Goal: Task Accomplishment & Management: Complete application form

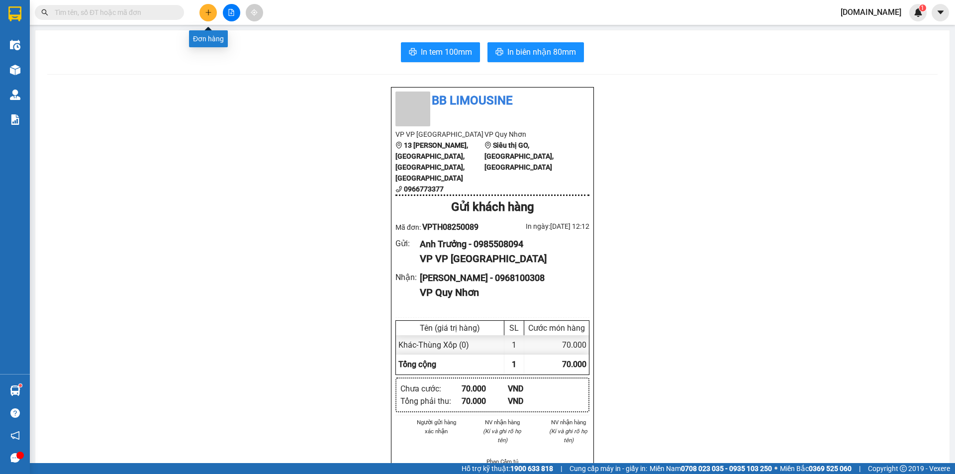
click at [202, 13] on button at bounding box center [207, 12] width 17 height 17
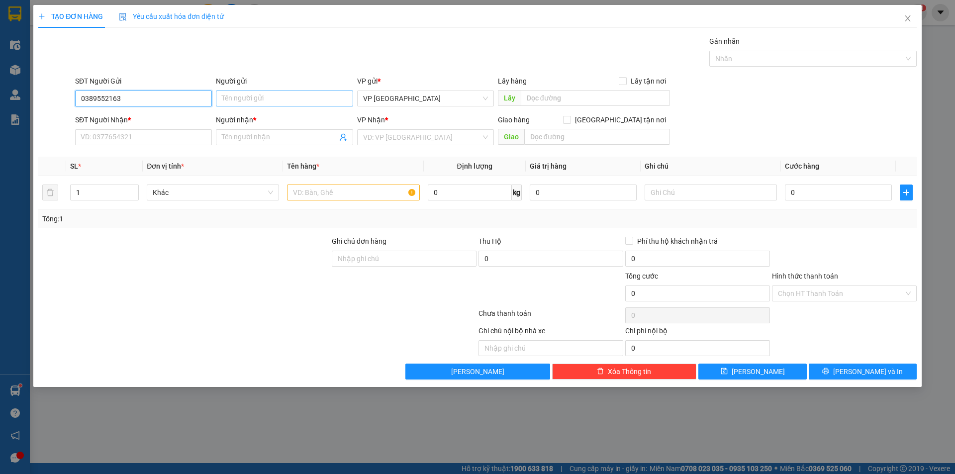
type input "0389552163"
click at [248, 105] on input "Người gửi" at bounding box center [284, 99] width 137 height 16
type input "Anh Bân"
drag, startPoint x: 136, startPoint y: 97, endPoint x: 31, endPoint y: 116, distance: 106.3
click at [34, 115] on div "TẠO ĐƠN HÀNG Yêu cầu xuất hóa đơn điện tử Transit Pickup Surcharge Ids Transit …" at bounding box center [477, 196] width 889 height 382
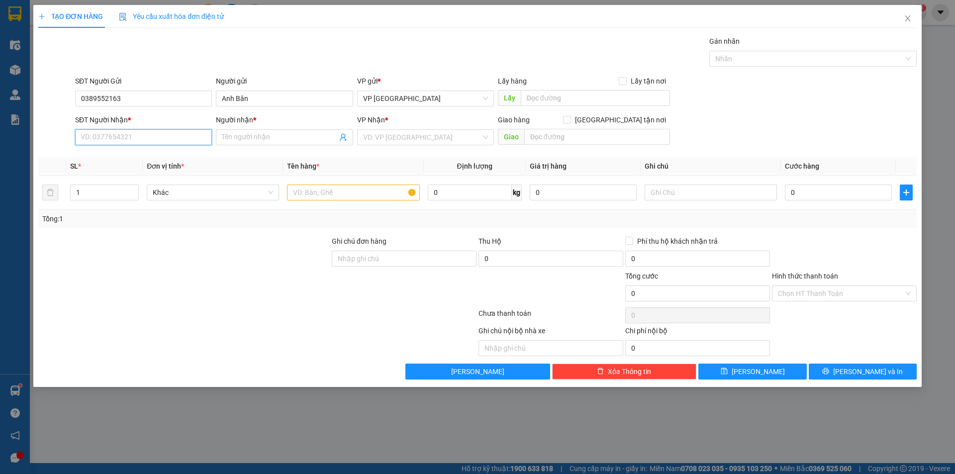
click at [130, 137] on input "SĐT Người Nhận *" at bounding box center [143, 137] width 137 height 16
paste input "0389552163"
type input "0389552163"
drag, startPoint x: 268, startPoint y: 98, endPoint x: 177, endPoint y: 120, distance: 93.9
click at [177, 120] on form "SĐT Người Gửi 0389552163 Người gửi Anh [PERSON_NAME] VP gửi * VP [GEOGRAPHIC_DA…" at bounding box center [477, 113] width 879 height 74
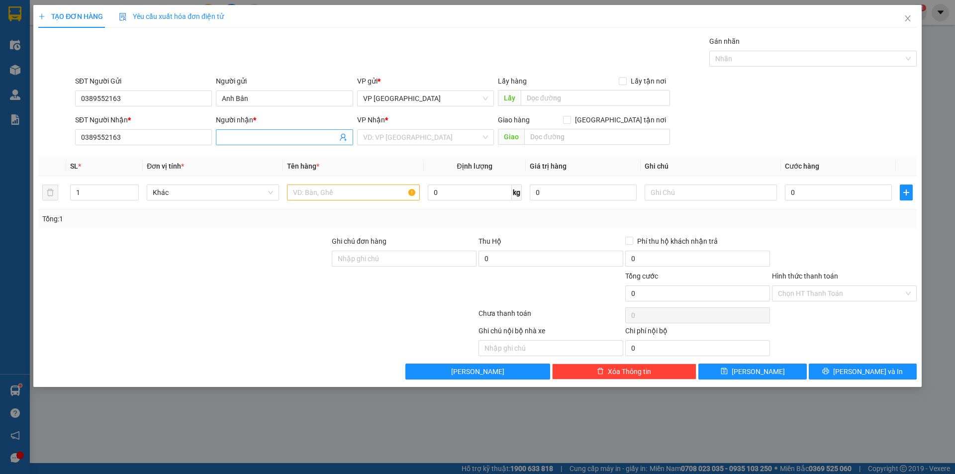
click at [231, 134] on input "Người nhận *" at bounding box center [279, 137] width 115 height 11
paste input "Anh Bân"
type input "Anh Bân"
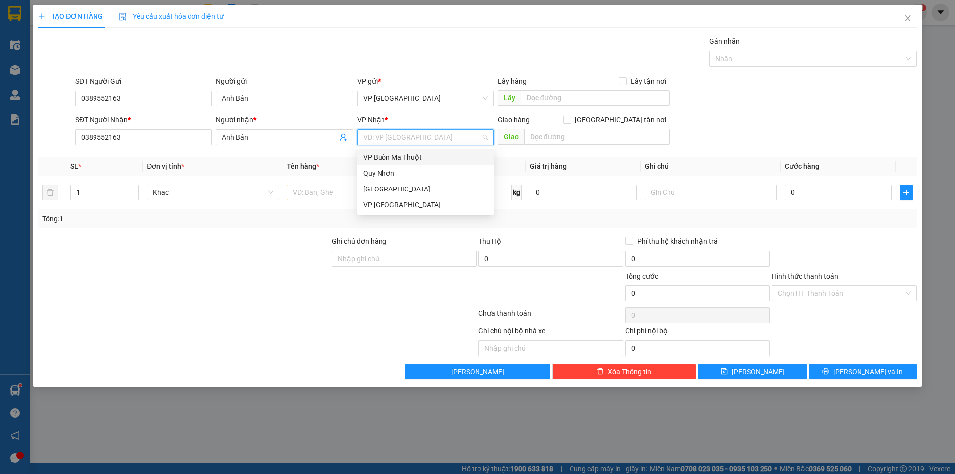
click at [398, 136] on input "search" at bounding box center [422, 137] width 118 height 15
click at [421, 159] on div "VP Buôn Ma Thuột" at bounding box center [425, 157] width 125 height 11
click at [380, 199] on input "text" at bounding box center [353, 193] width 132 height 16
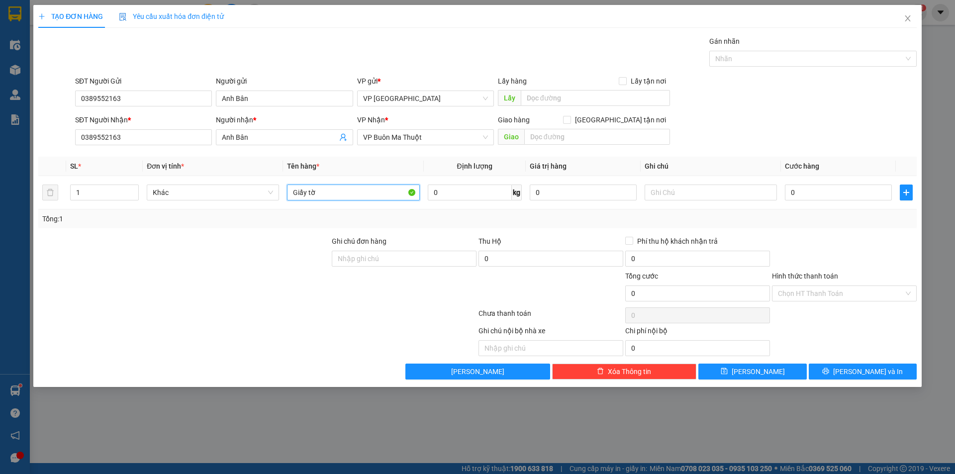
type input "Giấy tờ"
click at [816, 296] on input "Hình thức thanh toán" at bounding box center [841, 293] width 126 height 15
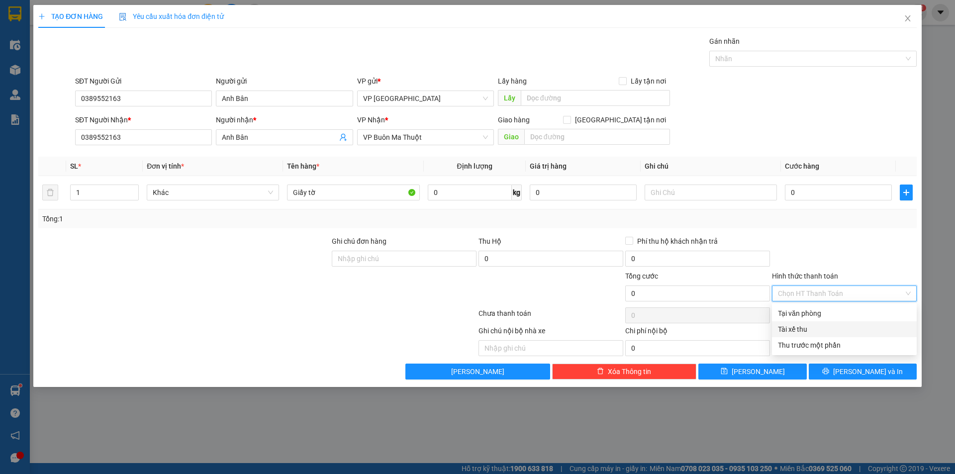
click at [813, 331] on div "Tài xế thu" at bounding box center [844, 329] width 133 height 11
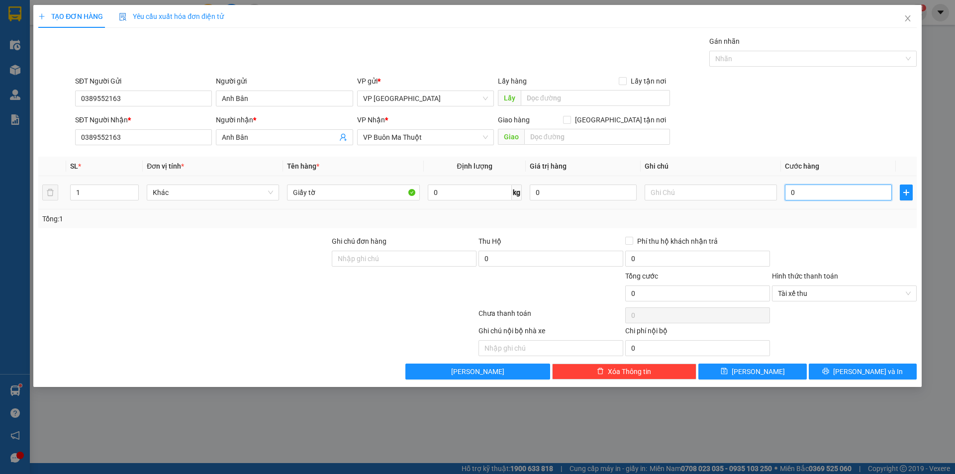
click at [821, 195] on input "0" at bounding box center [838, 193] width 107 height 16
type input "3"
type input "30"
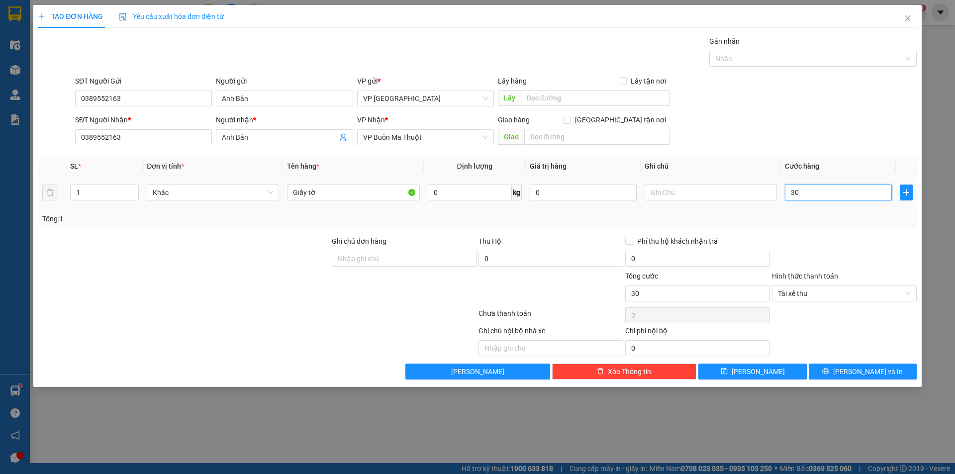
type input "300"
type input "3.000"
type input "30.000"
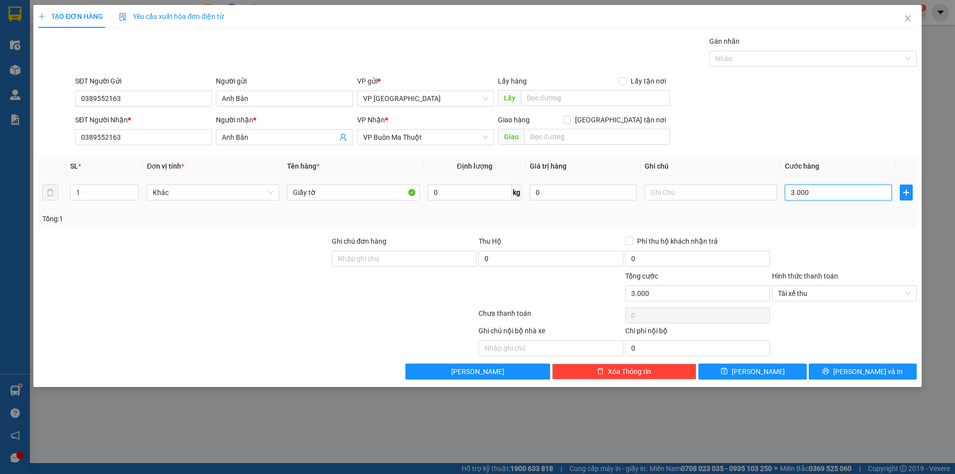
type input "30.000"
click at [781, 371] on button "[PERSON_NAME]" at bounding box center [752, 372] width 108 height 16
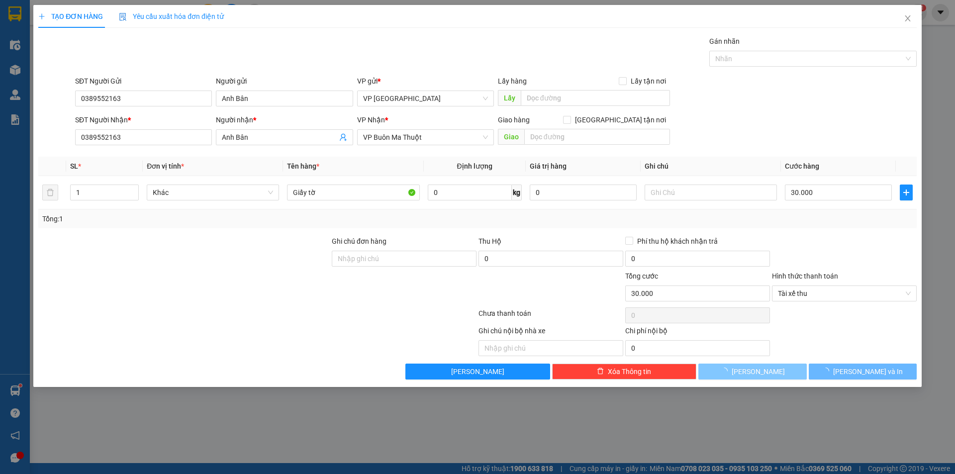
type input "0"
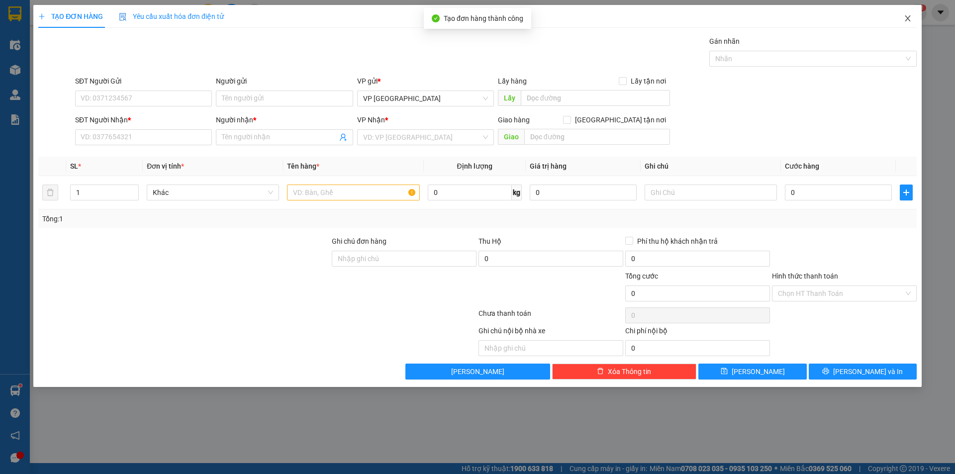
click at [909, 18] on icon "close" at bounding box center [907, 18] width 5 height 6
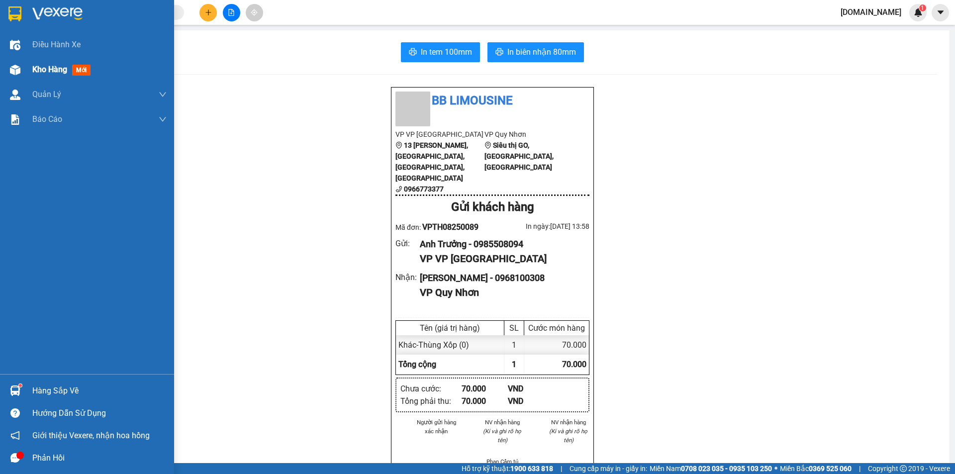
click at [53, 70] on span "Kho hàng" at bounding box center [49, 69] width 35 height 9
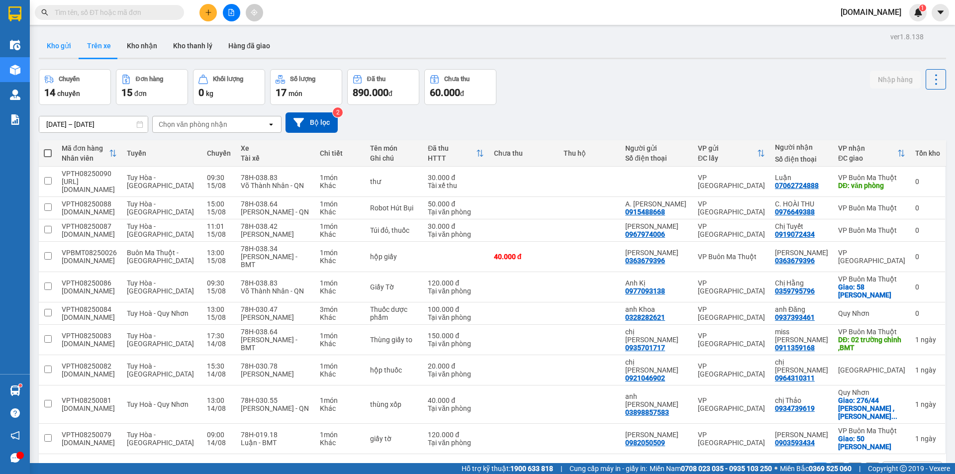
click at [57, 39] on button "Kho gửi" at bounding box center [59, 46] width 40 height 24
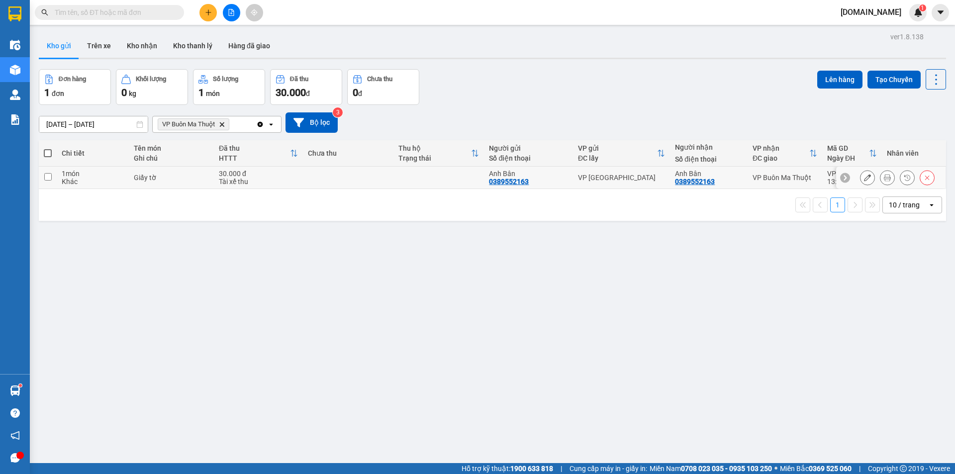
click at [59, 179] on td "1 món Khác" at bounding box center [93, 178] width 72 height 22
checkbox input "true"
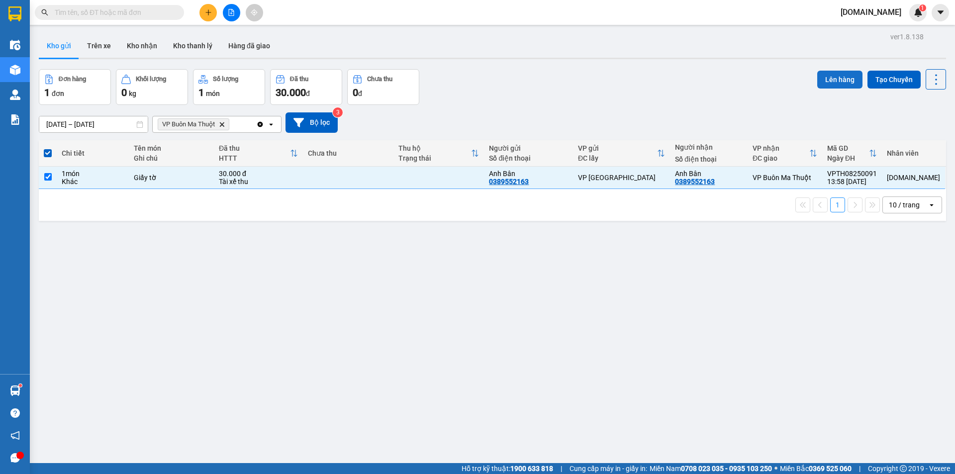
click at [841, 78] on button "Lên hàng" at bounding box center [839, 80] width 45 height 18
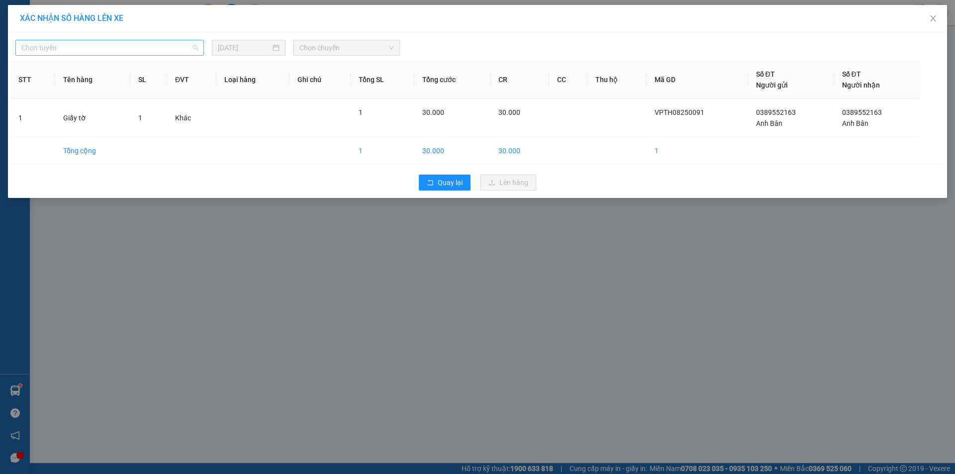
click at [175, 51] on span "Chọn tuyến" at bounding box center [109, 47] width 177 height 15
click at [175, 49] on span "Chọn tuyến" at bounding box center [109, 47] width 177 height 15
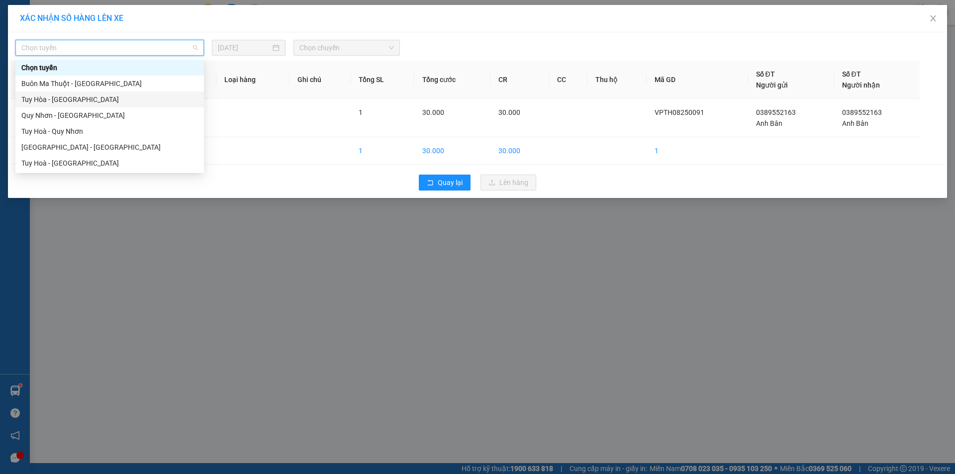
click at [144, 96] on div "Tuy Hòa - [GEOGRAPHIC_DATA]" at bounding box center [109, 99] width 177 height 11
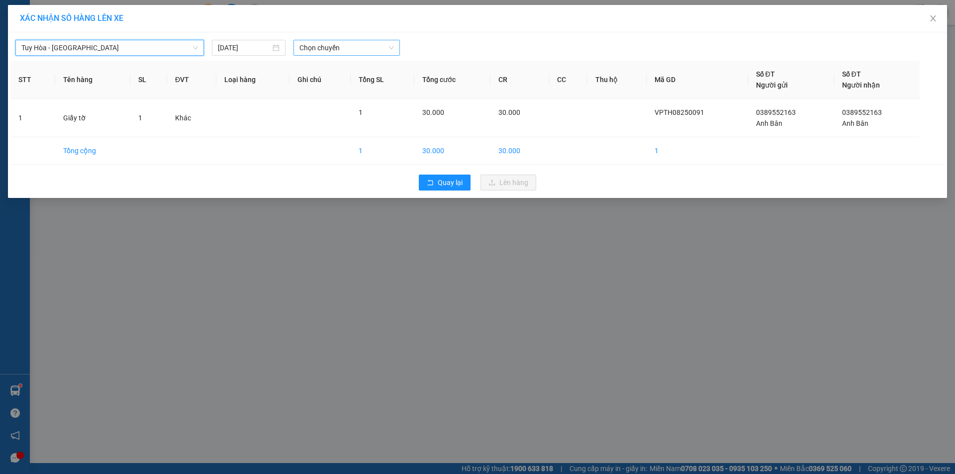
click at [322, 46] on span "Chọn chuyến" at bounding box center [346, 47] width 95 height 15
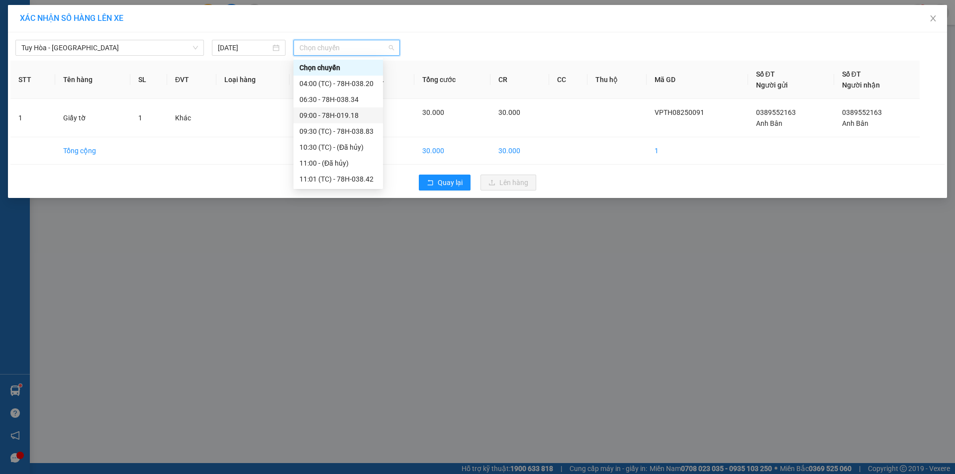
click at [313, 112] on div "09:00 - 78H-019.18" at bounding box center [338, 115] width 78 height 11
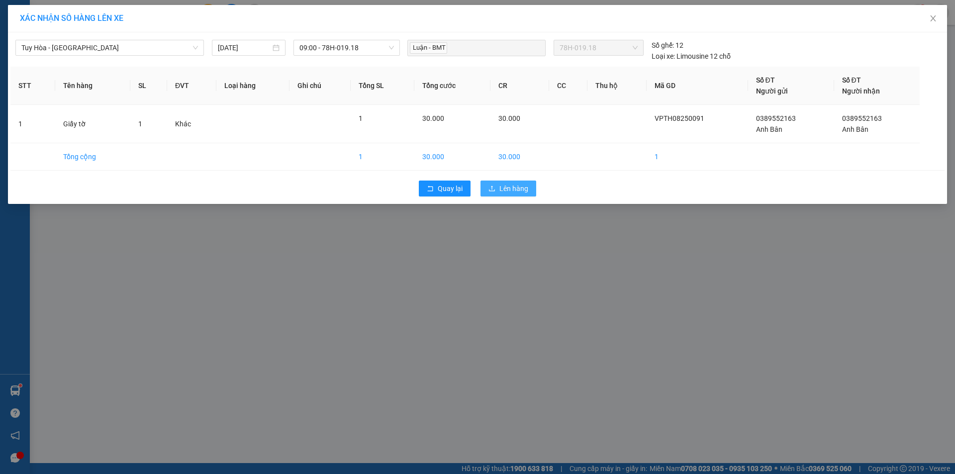
click at [508, 189] on span "Lên hàng" at bounding box center [513, 188] width 29 height 11
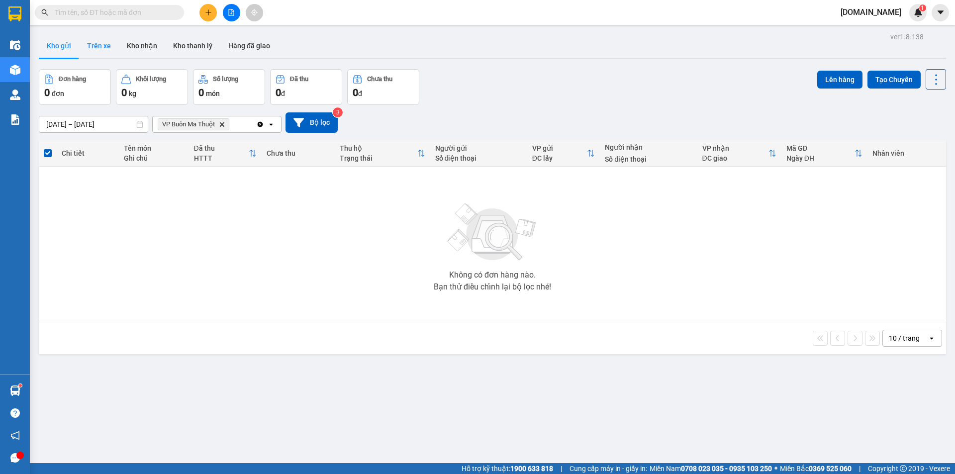
click at [96, 42] on button "Trên xe" at bounding box center [99, 46] width 40 height 24
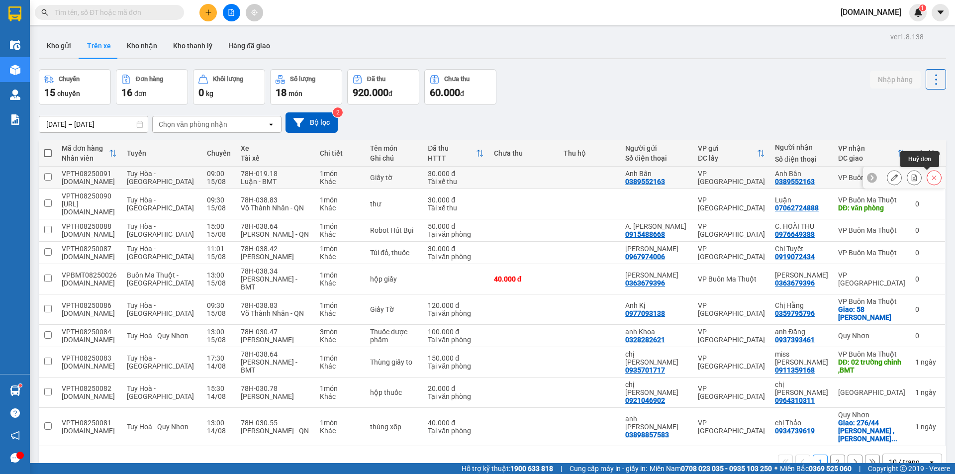
click at [931, 178] on icon at bounding box center [934, 177] width 7 height 7
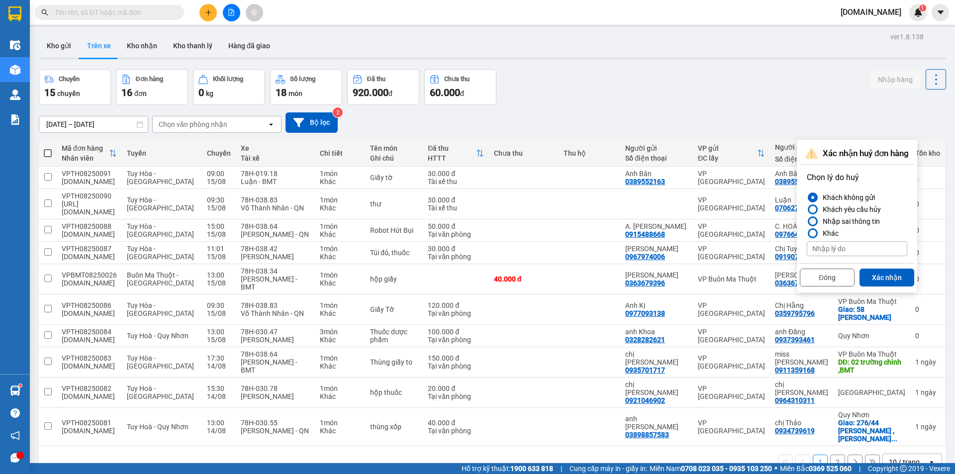
click at [813, 221] on div at bounding box center [812, 221] width 7 height 7
click at [807, 221] on input "Nhập sai thông tin" at bounding box center [807, 221] width 0 height 0
click at [869, 272] on button "Xác nhận" at bounding box center [887, 278] width 55 height 18
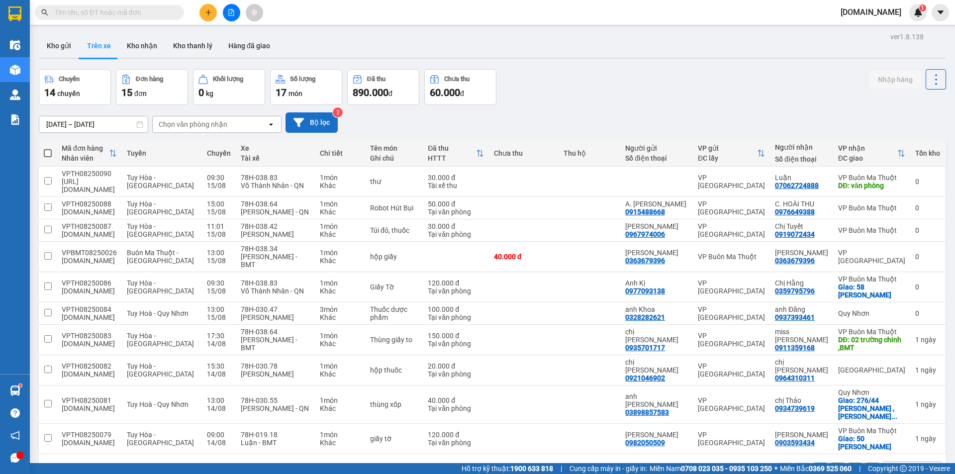
click at [331, 114] on button "Bộ lọc" at bounding box center [312, 122] width 52 height 20
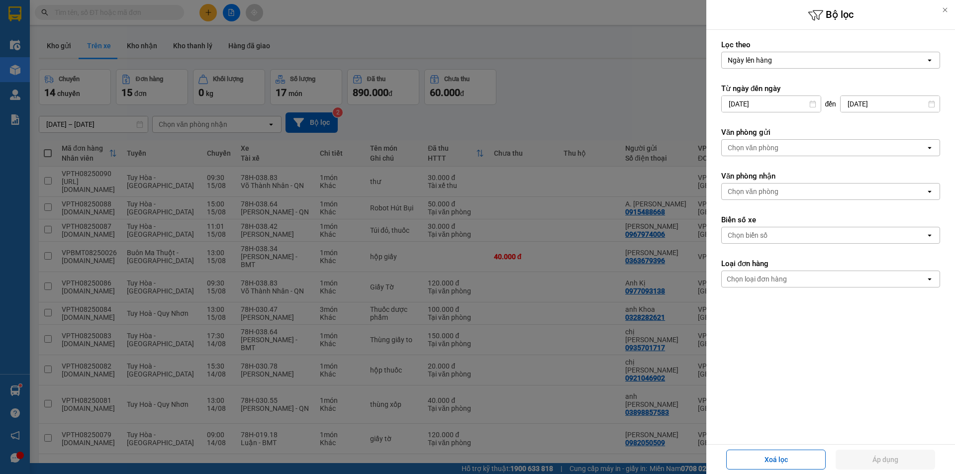
click at [764, 147] on div "Chọn văn phòng" at bounding box center [753, 148] width 51 height 10
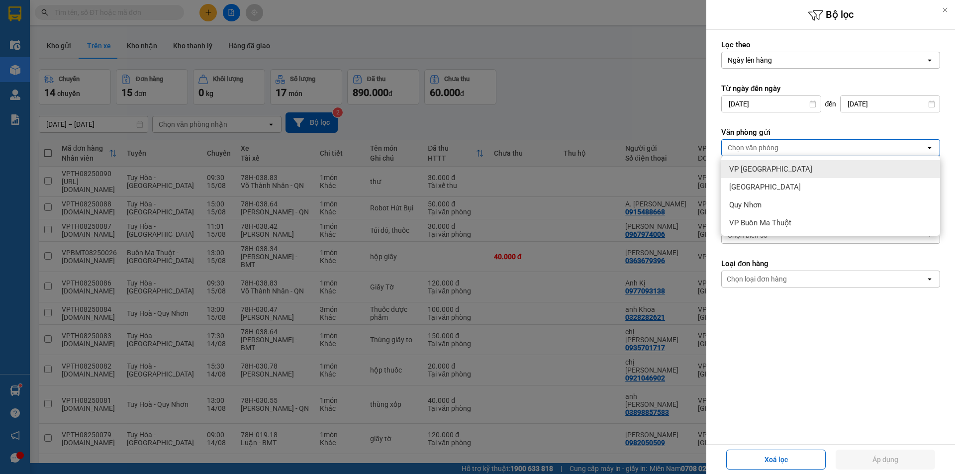
click at [758, 171] on span "VP [GEOGRAPHIC_DATA]" at bounding box center [770, 169] width 83 height 10
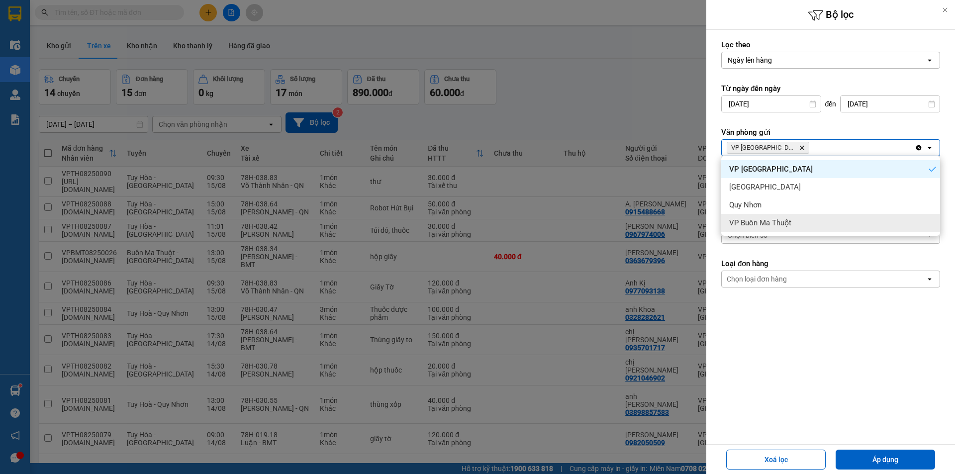
drag, startPoint x: 618, startPoint y: 96, endPoint x: 669, endPoint y: 126, distance: 59.6
click at [628, 103] on div at bounding box center [477, 237] width 955 height 474
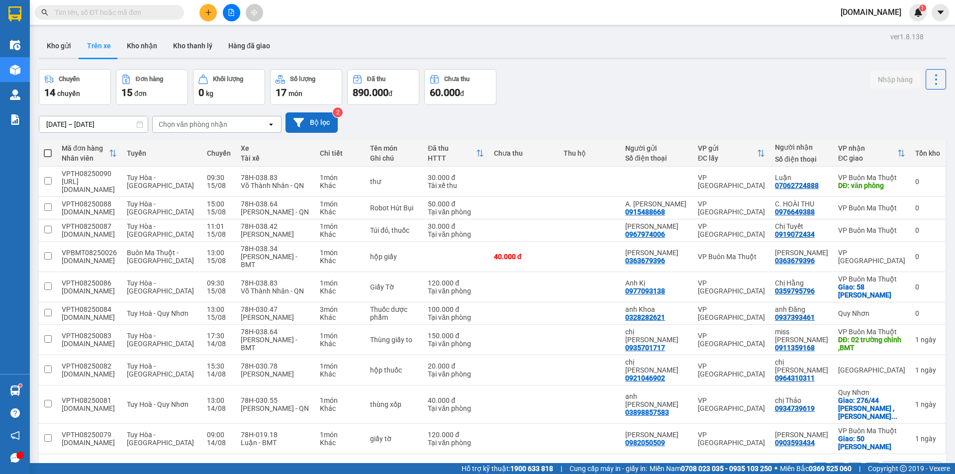
click at [327, 120] on button "Bộ lọc" at bounding box center [312, 122] width 52 height 20
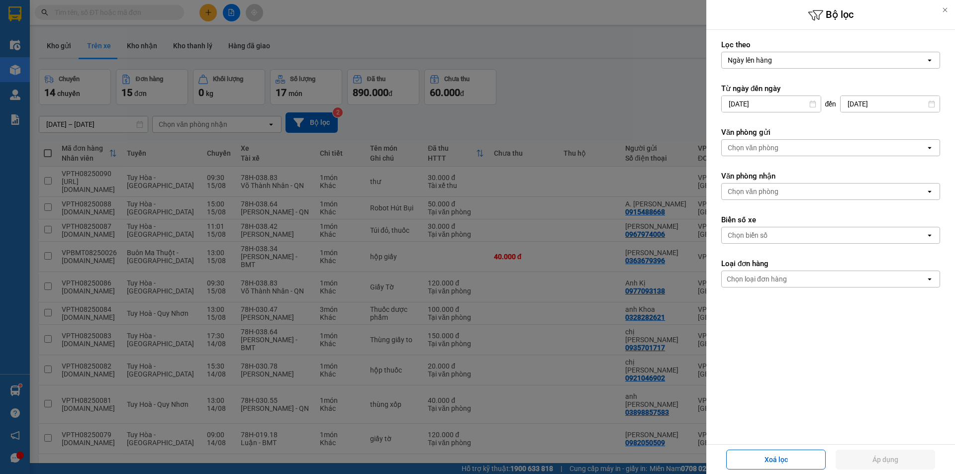
click at [749, 148] on div "Chọn văn phòng" at bounding box center [753, 148] width 51 height 10
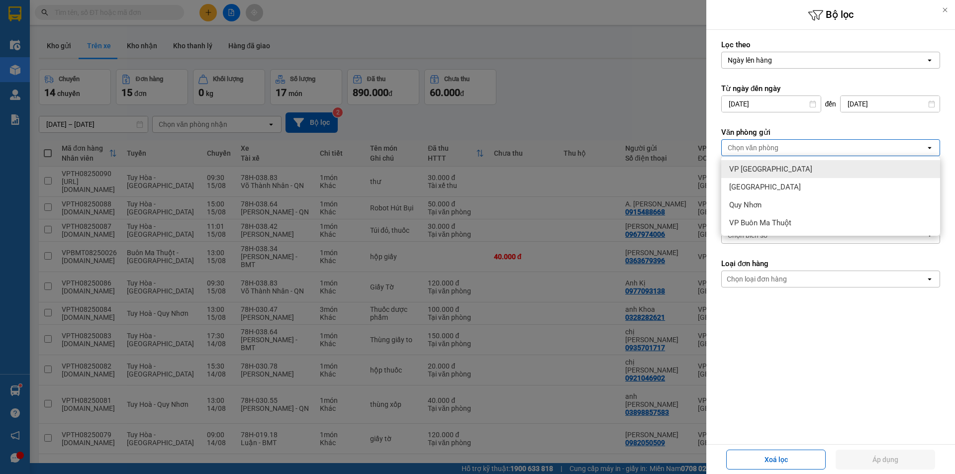
click at [750, 170] on span "VP [GEOGRAPHIC_DATA]" at bounding box center [770, 169] width 83 height 10
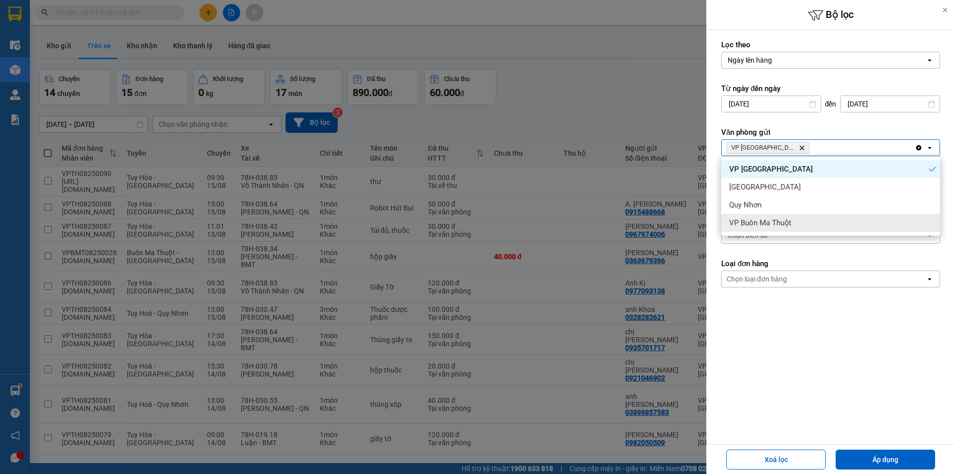
click at [884, 327] on form "Lọc theo Ngày lên hàng open Từ ngày đến [DATE] Press the down arrow key to inte…" at bounding box center [830, 208] width 219 height 337
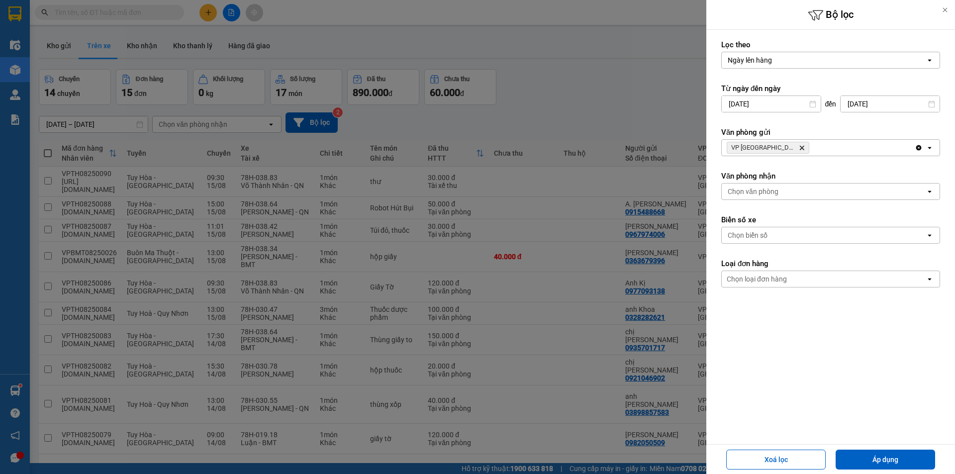
click at [792, 193] on div "Chọn văn phòng" at bounding box center [824, 192] width 204 height 16
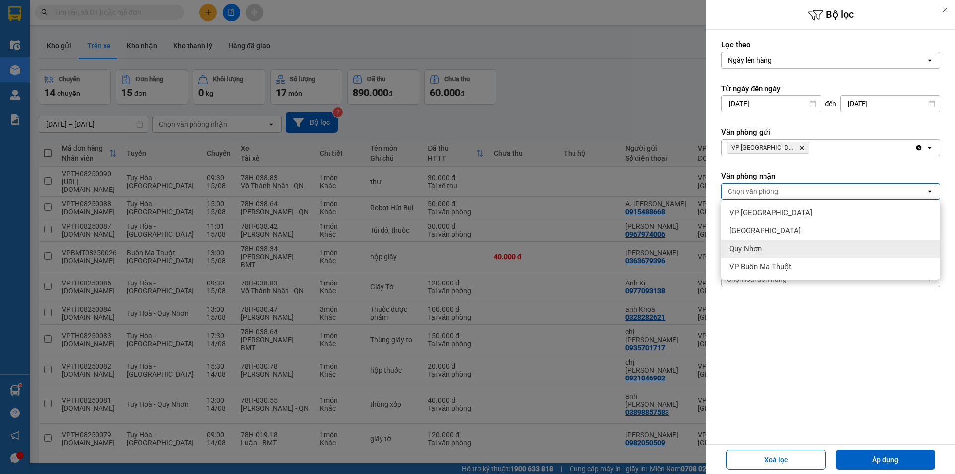
click at [763, 249] on div "Quy Nhơn" at bounding box center [830, 249] width 219 height 18
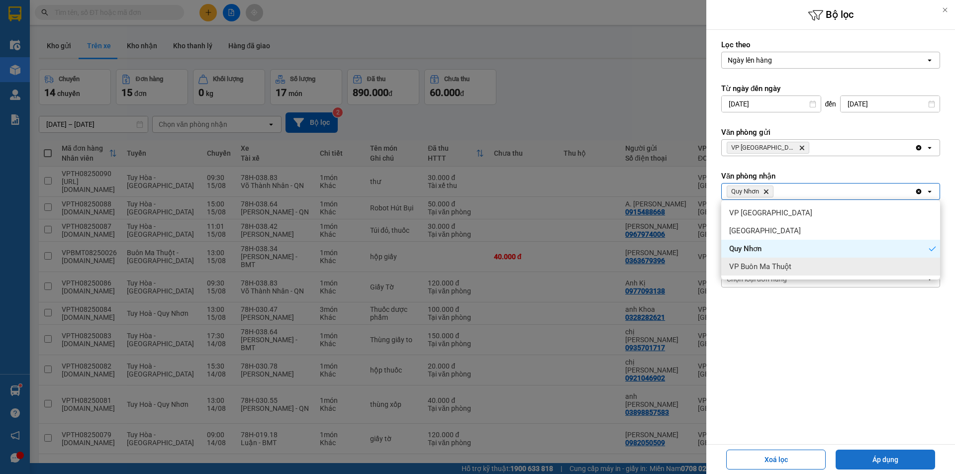
click at [885, 461] on button "Áp dụng" at bounding box center [885, 460] width 99 height 20
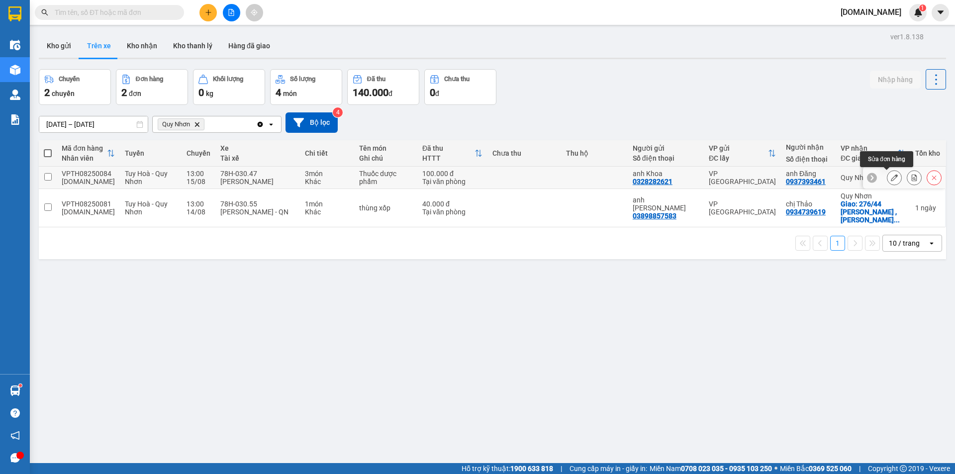
click at [891, 178] on icon at bounding box center [894, 177] width 7 height 7
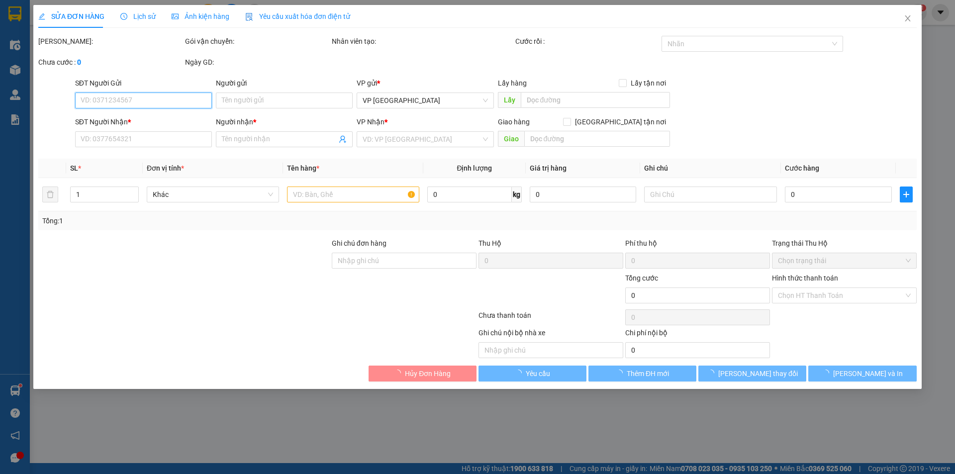
type input "0328282621"
type input "anh Khoa"
type input "0937393461"
type input "anh Đăng"
type input "100.000"
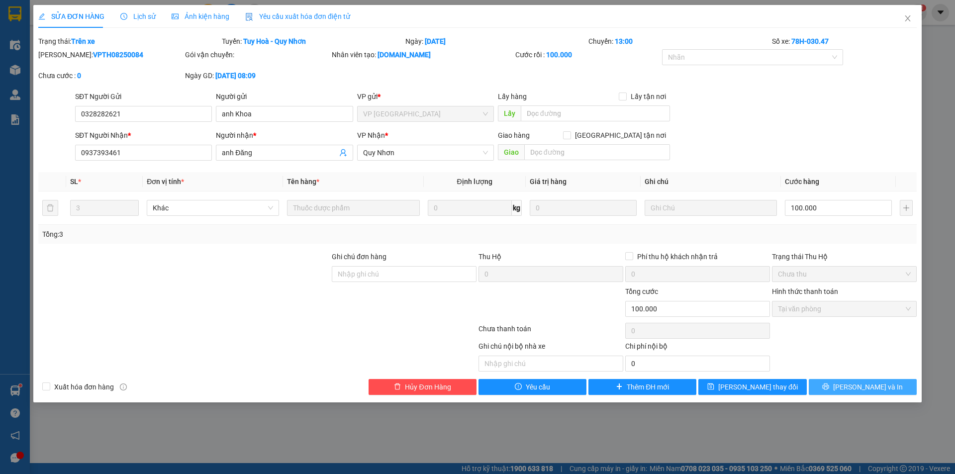
click at [854, 386] on button "[PERSON_NAME] và In" at bounding box center [863, 387] width 108 height 16
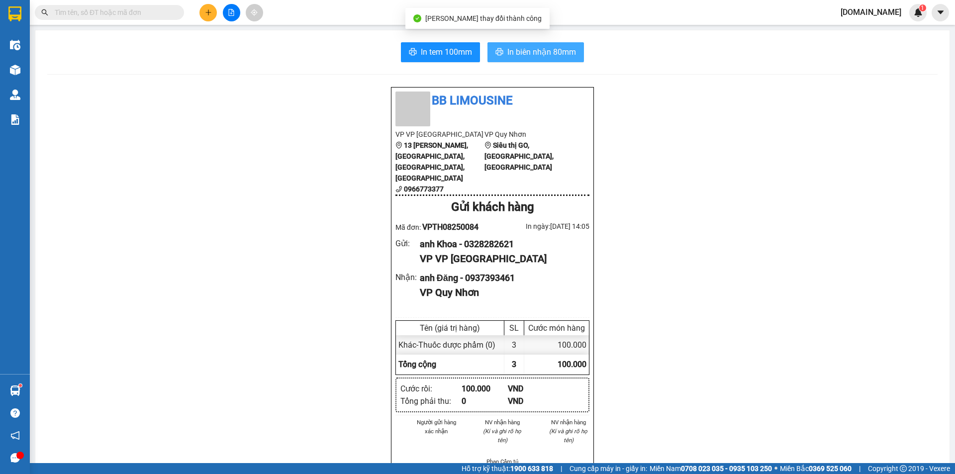
click at [514, 46] on span "In biên nhận 80mm" at bounding box center [541, 52] width 69 height 12
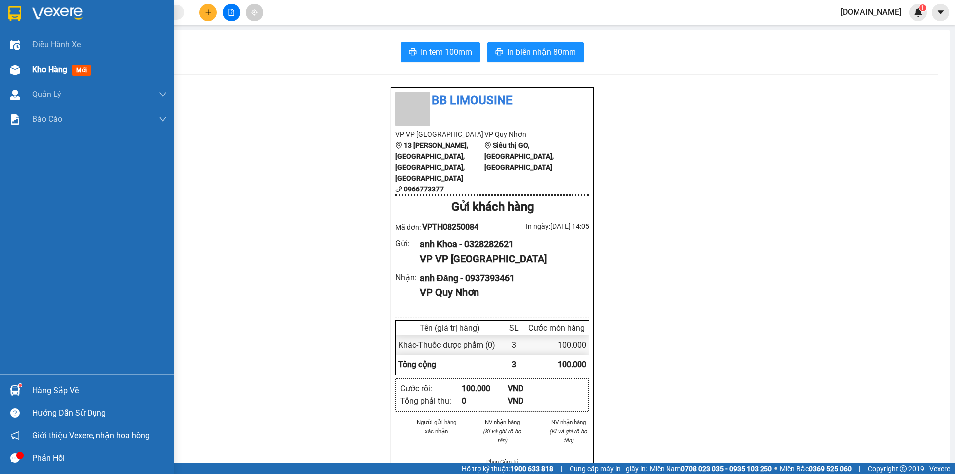
click at [39, 63] on div "Kho hàng mới" at bounding box center [63, 69] width 62 height 12
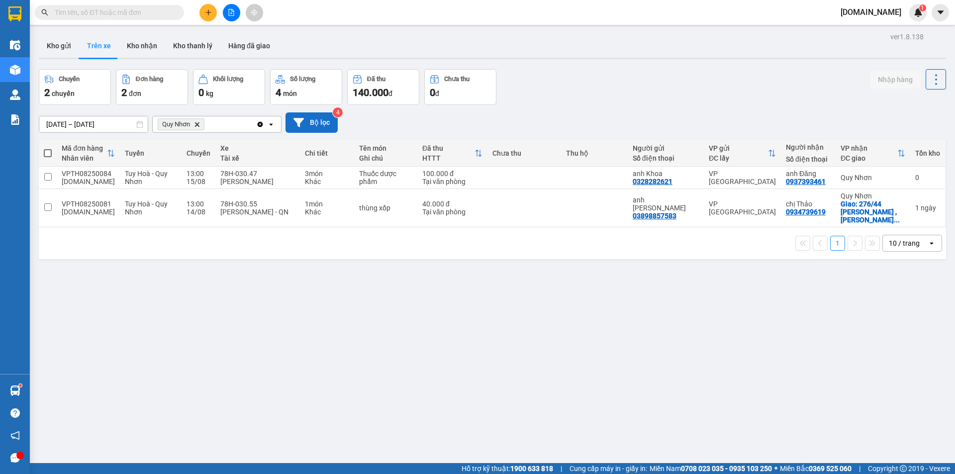
click at [296, 119] on icon at bounding box center [299, 122] width 10 height 9
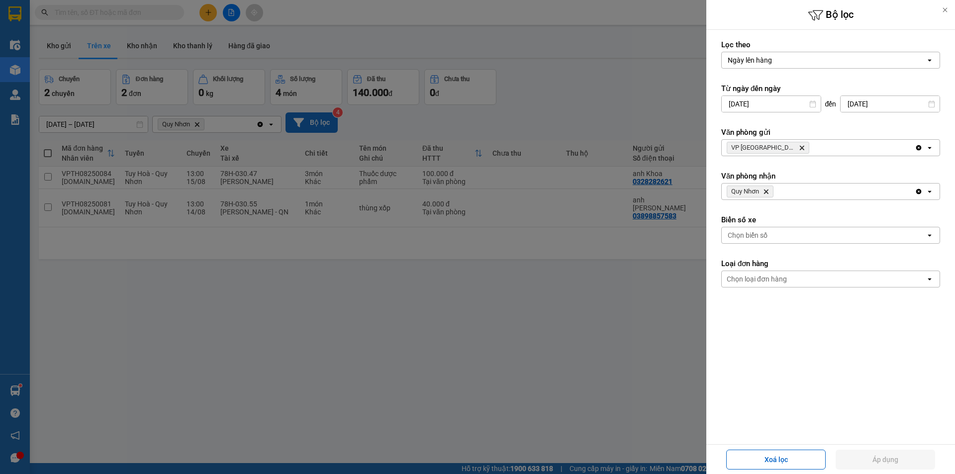
click at [803, 148] on div "VP Tuy Hòa Delete" at bounding box center [818, 148] width 193 height 16
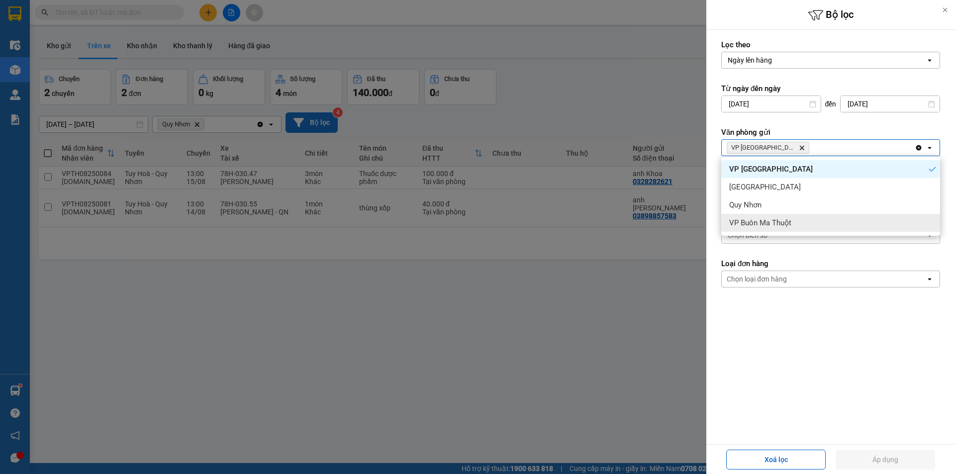
click at [696, 256] on div at bounding box center [477, 237] width 955 height 474
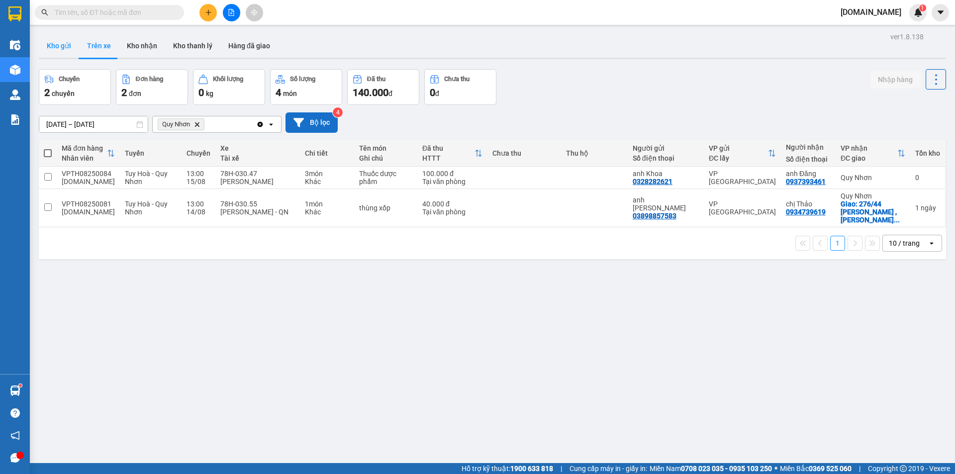
click at [57, 41] on button "Kho gửi" at bounding box center [59, 46] width 40 height 24
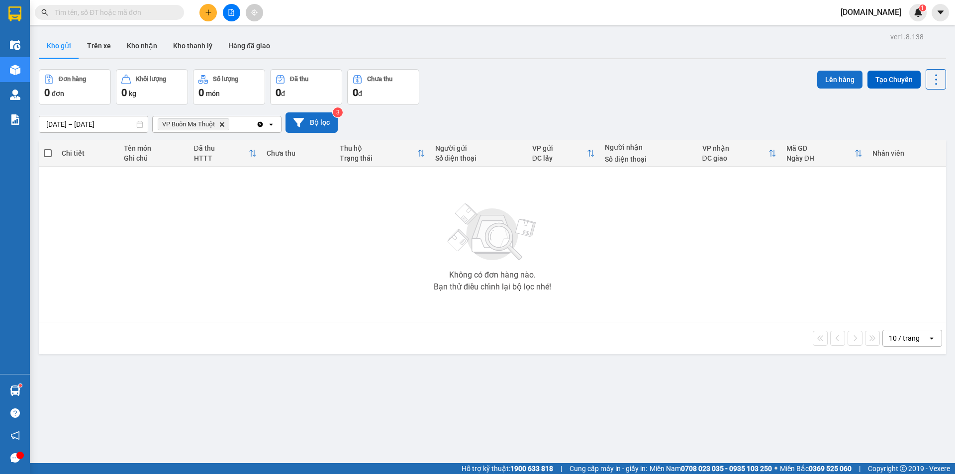
click at [831, 74] on button "Lên hàng" at bounding box center [839, 80] width 45 height 18
drag, startPoint x: 733, startPoint y: 78, endPoint x: 612, endPoint y: 91, distance: 121.6
click at [712, 81] on div "Đơn hàng 0 đơn Khối lượng 0 kg Số lượng 0 món Đã thu 0 đ Chưa thu 0 đ Lên hàng …" at bounding box center [492, 87] width 907 height 36
click at [321, 121] on button "Bộ lọc" at bounding box center [312, 122] width 52 height 20
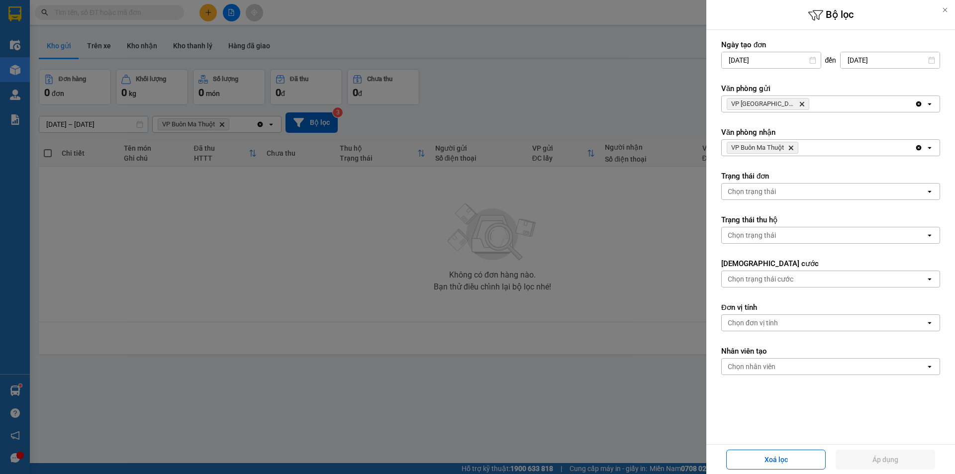
click at [794, 146] on icon "Delete" at bounding box center [791, 148] width 6 height 6
click at [784, 143] on div "Chọn văn phòng" at bounding box center [824, 148] width 204 height 16
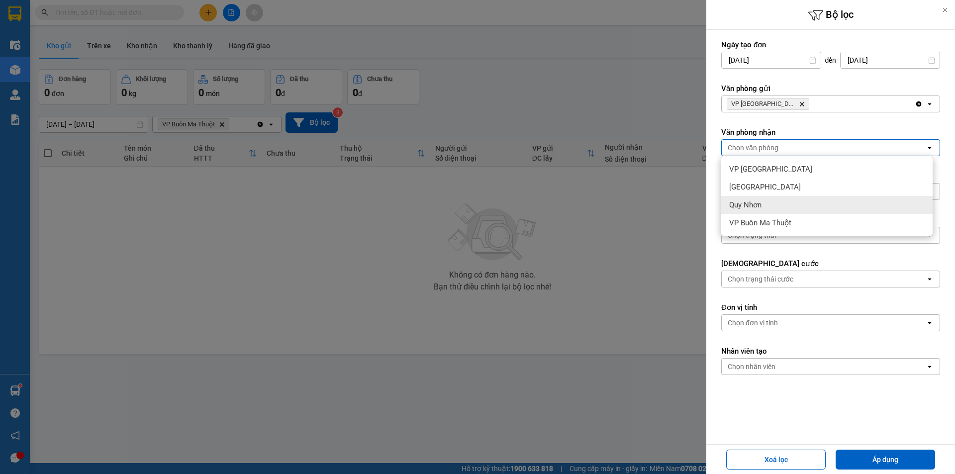
click at [776, 201] on div "Quy Nhơn" at bounding box center [826, 205] width 211 height 18
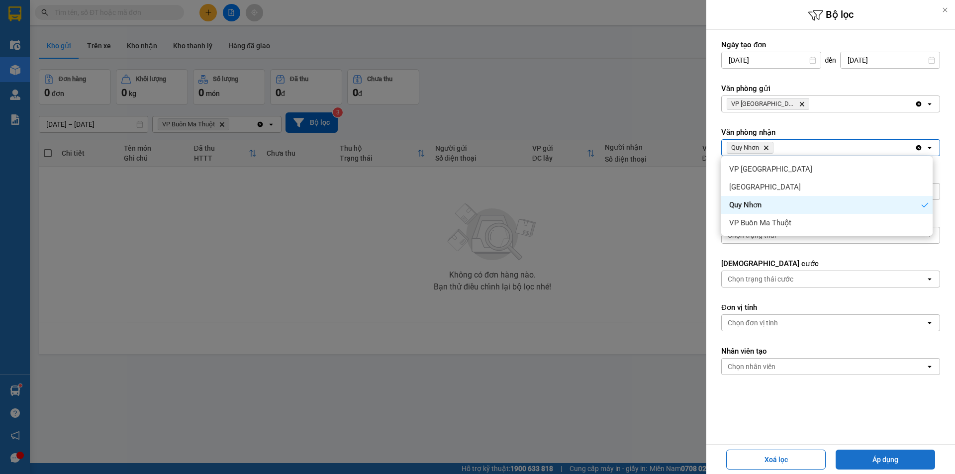
click at [887, 460] on button "Áp dụng" at bounding box center [885, 460] width 99 height 20
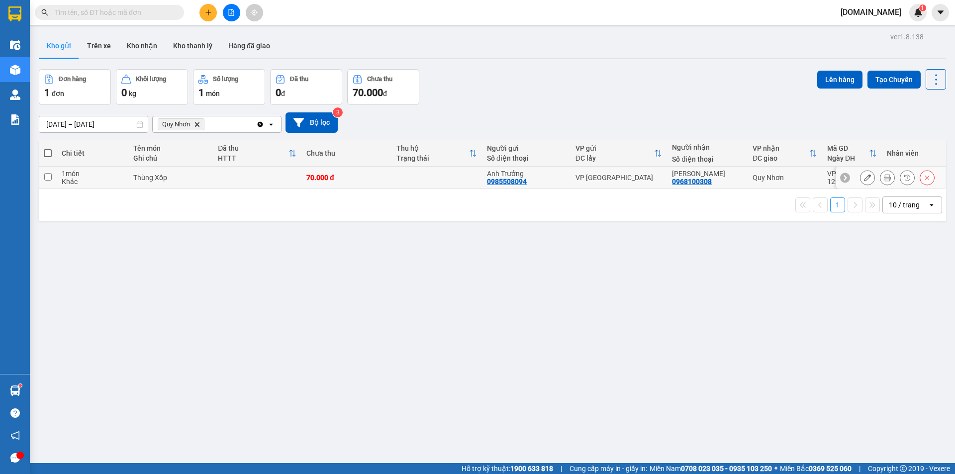
click at [387, 188] on td "70.000 đ" at bounding box center [346, 178] width 91 height 22
checkbox input "true"
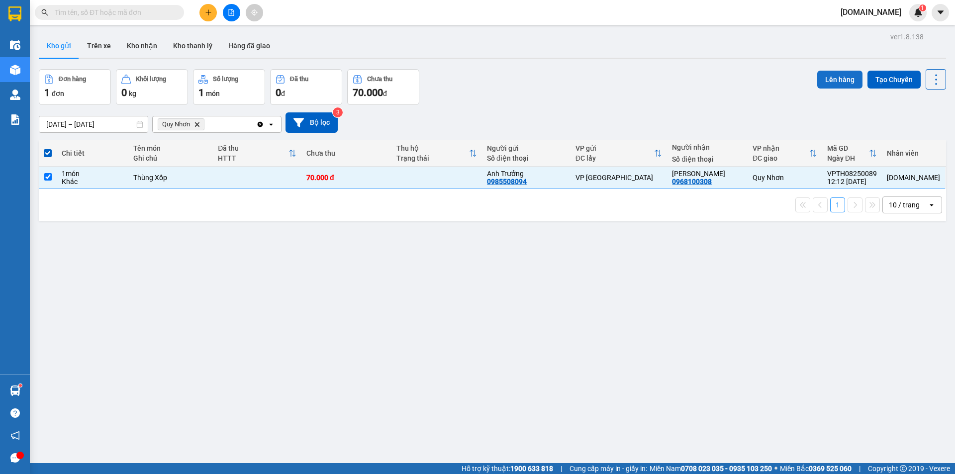
click at [844, 79] on button "Lên hàng" at bounding box center [839, 80] width 45 height 18
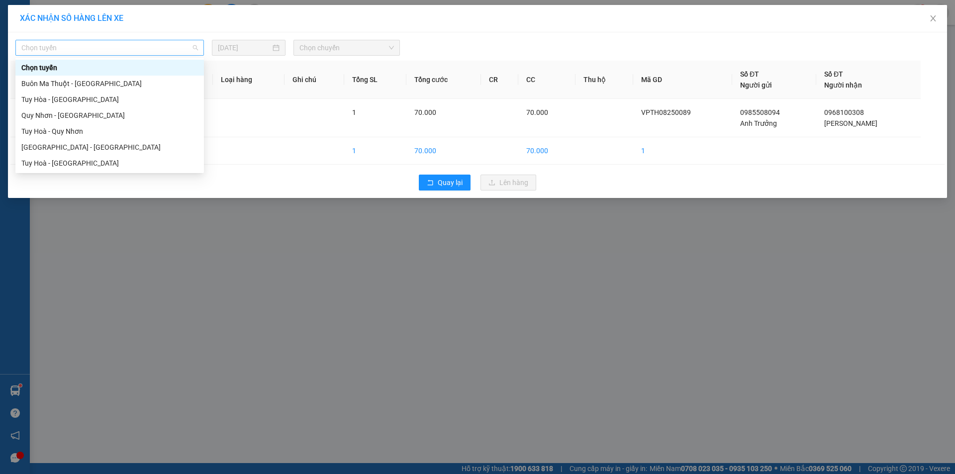
click at [164, 44] on span "Chọn tuyến" at bounding box center [109, 47] width 177 height 15
click at [144, 125] on div "Tuy Hoà - Quy Nhơn" at bounding box center [109, 131] width 189 height 16
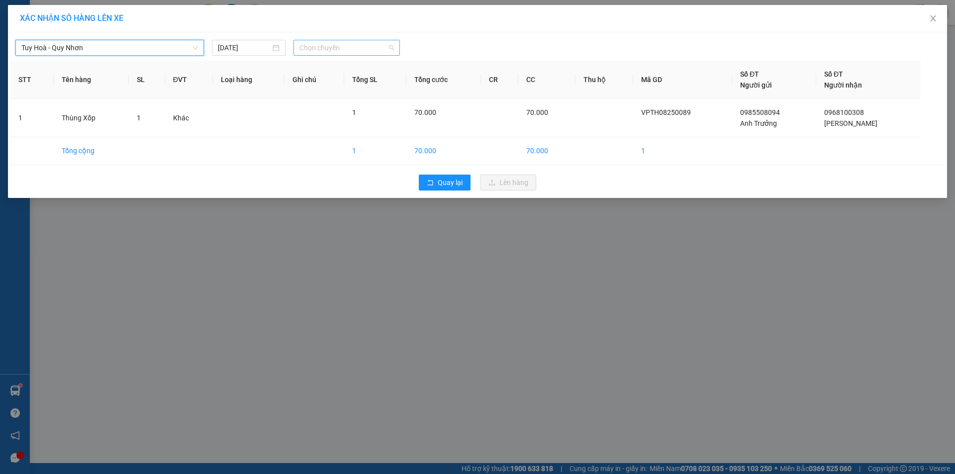
click at [322, 50] on span "Chọn chuyến" at bounding box center [346, 47] width 95 height 15
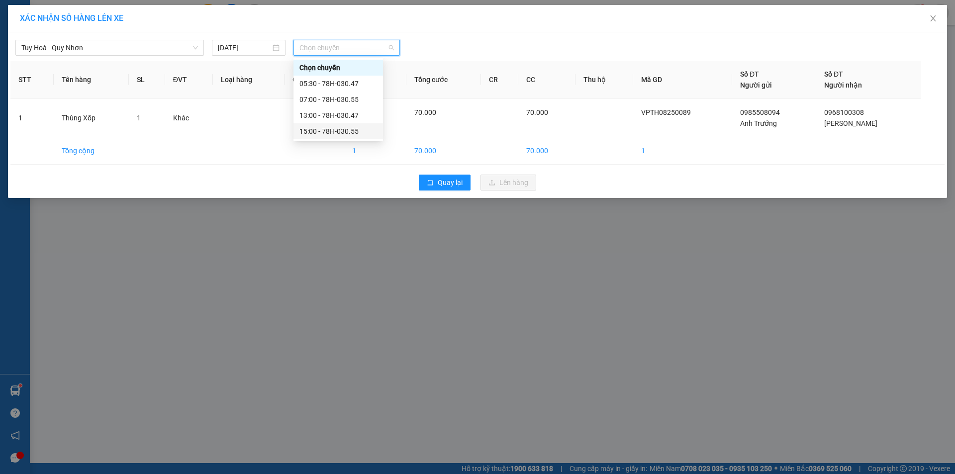
click at [322, 128] on div "15:00 - 78H-030.55" at bounding box center [338, 131] width 78 height 11
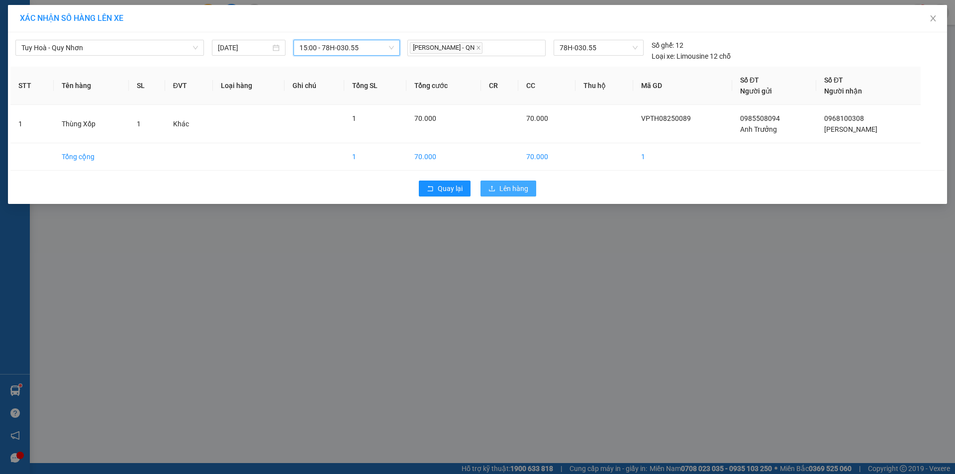
click at [506, 192] on span "Lên hàng" at bounding box center [513, 188] width 29 height 11
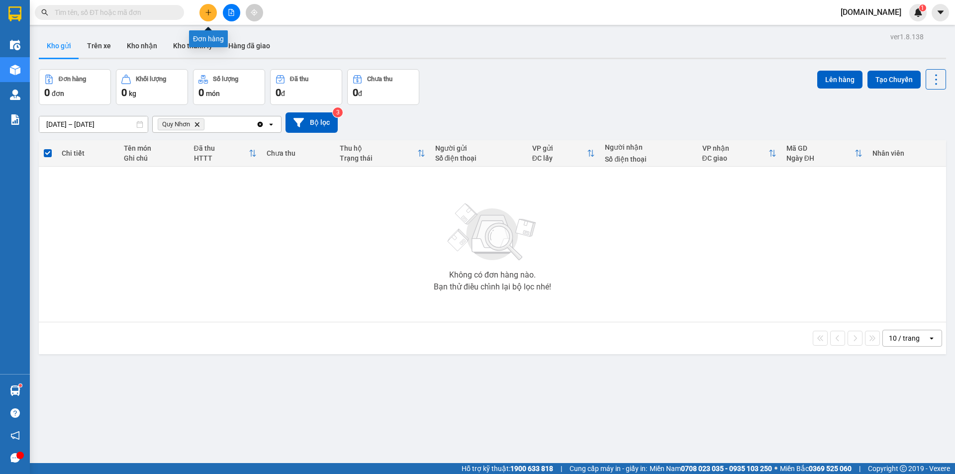
click at [205, 7] on button at bounding box center [207, 12] width 17 height 17
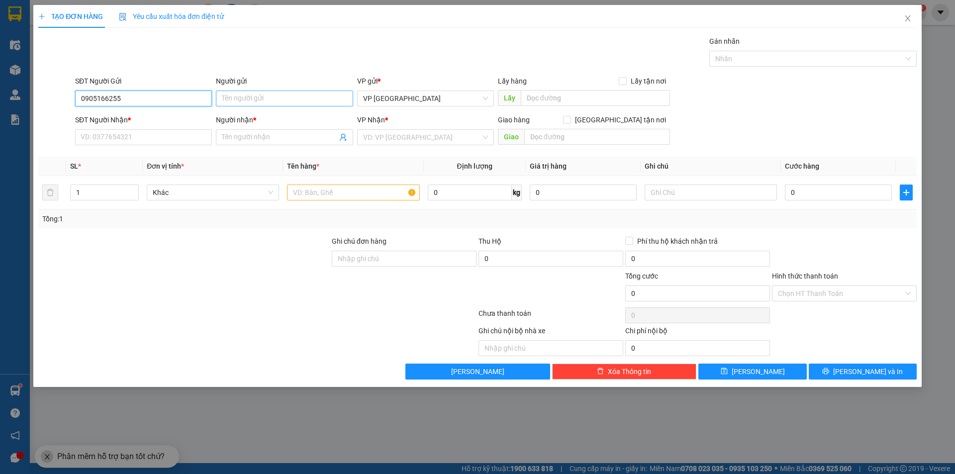
type input "0905166255"
click at [253, 102] on input "Người gửi" at bounding box center [284, 99] width 137 height 16
type input "chị Trúc"
click at [127, 128] on div "SĐT Người Nhận *" at bounding box center [143, 121] width 137 height 15
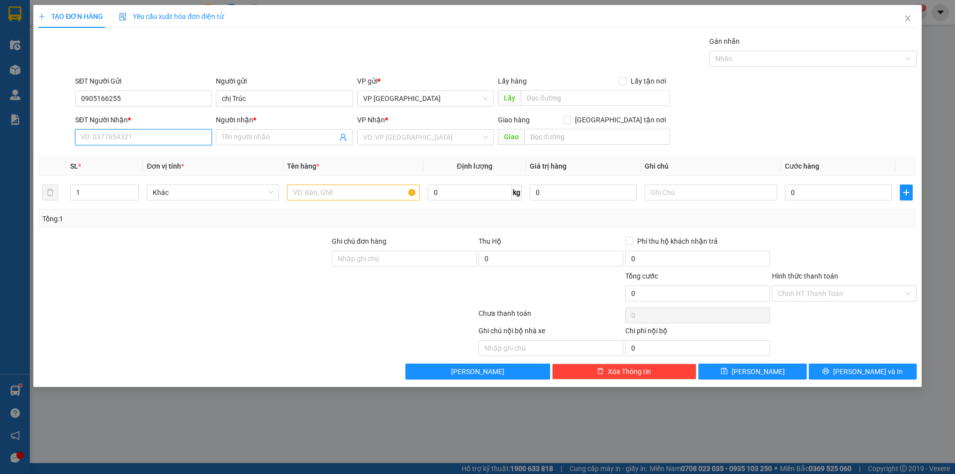
click at [127, 140] on input "SĐT Người Nhận *" at bounding box center [143, 137] width 137 height 16
type input "0888263869"
click at [227, 140] on input "Người nhận *" at bounding box center [279, 137] width 115 height 11
type input "anh Tài"
click at [381, 138] on input "search" at bounding box center [422, 137] width 118 height 15
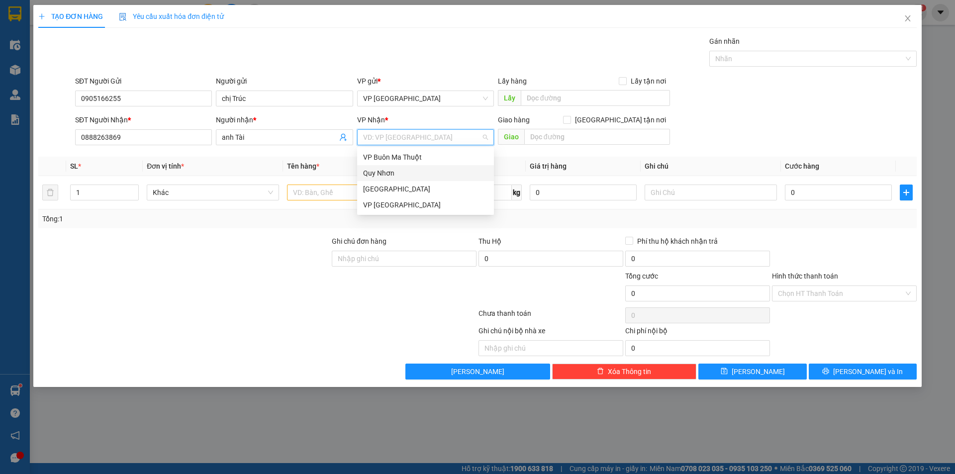
click at [393, 175] on div "Quy Nhơn" at bounding box center [425, 173] width 125 height 11
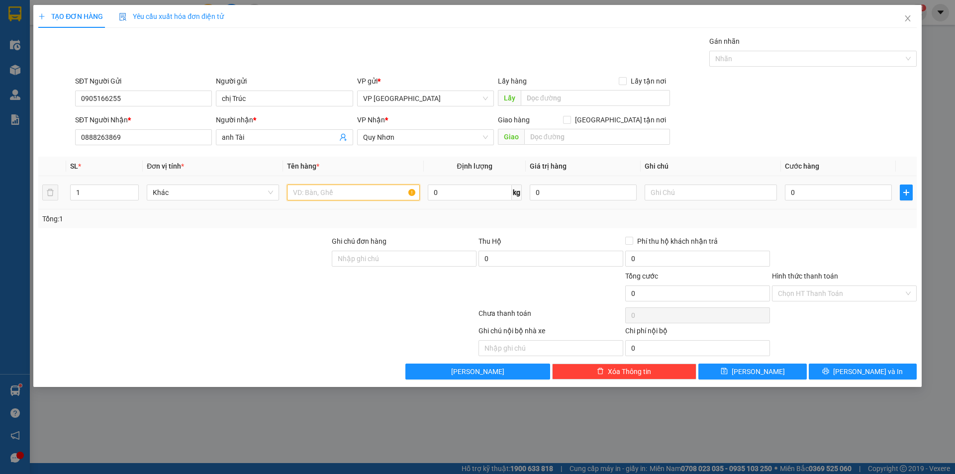
click at [331, 196] on input "text" at bounding box center [353, 193] width 132 height 16
type input "thùng giấy"
click at [801, 191] on input "0" at bounding box center [838, 193] width 107 height 16
type input "6"
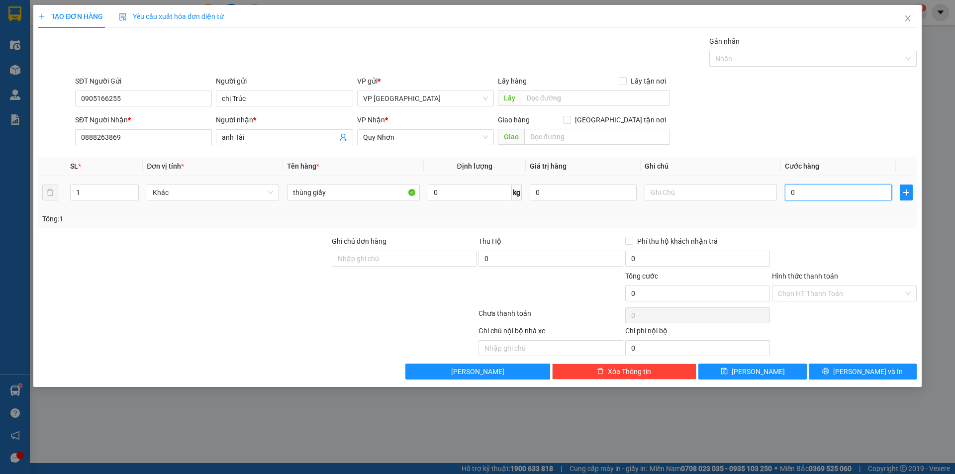
type input "6"
type input "60"
type input "600"
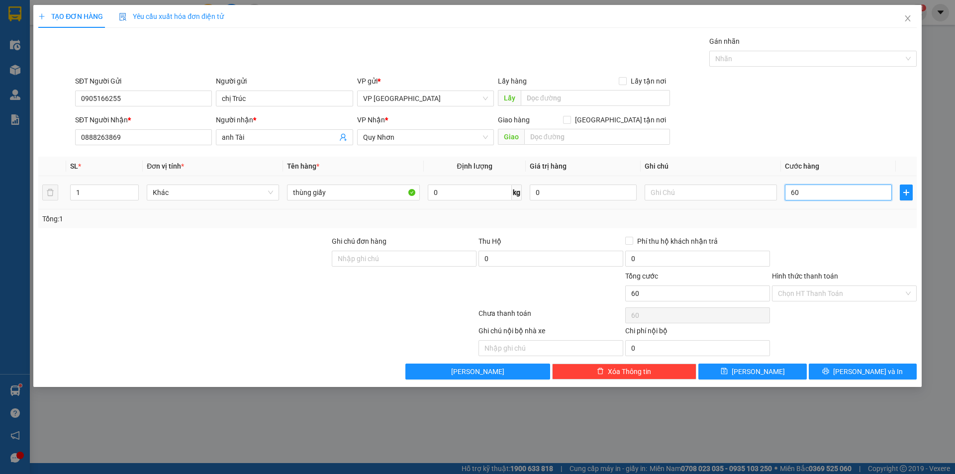
type input "600"
type input "6.000"
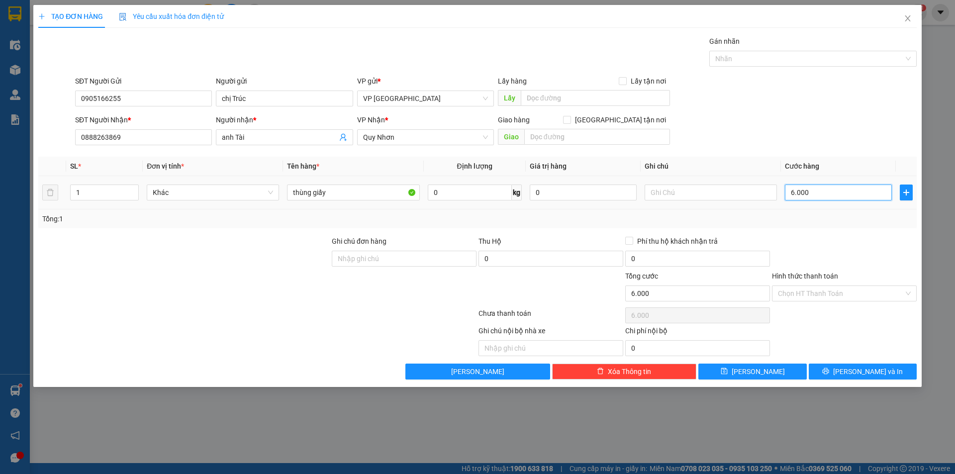
type input "60.000"
click at [816, 292] on input "Hình thức thanh toán" at bounding box center [841, 293] width 126 height 15
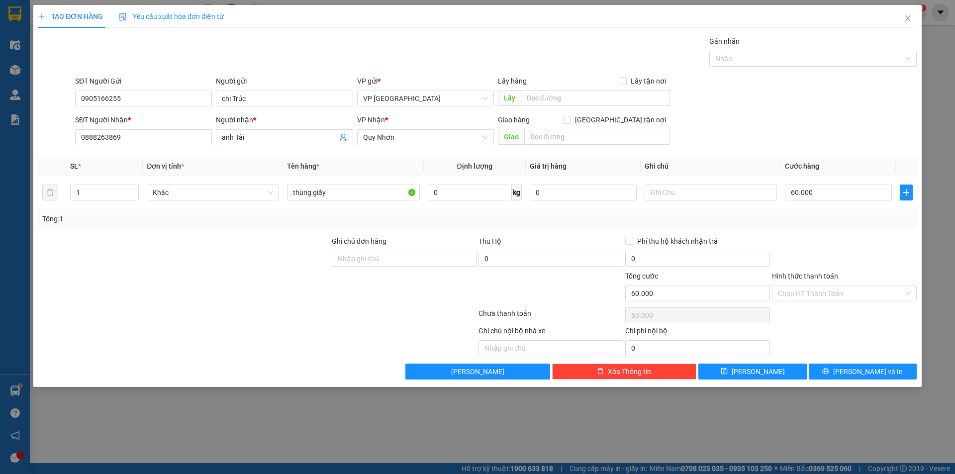
click at [814, 267] on div at bounding box center [844, 253] width 147 height 35
click at [862, 373] on span "[PERSON_NAME] và In" at bounding box center [868, 371] width 70 height 11
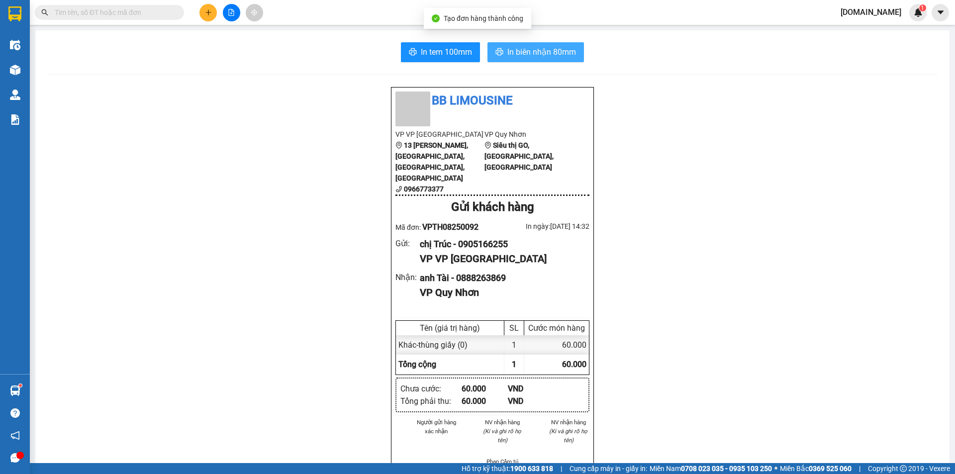
click at [528, 45] on button "In biên nhận 80mm" at bounding box center [536, 52] width 97 height 20
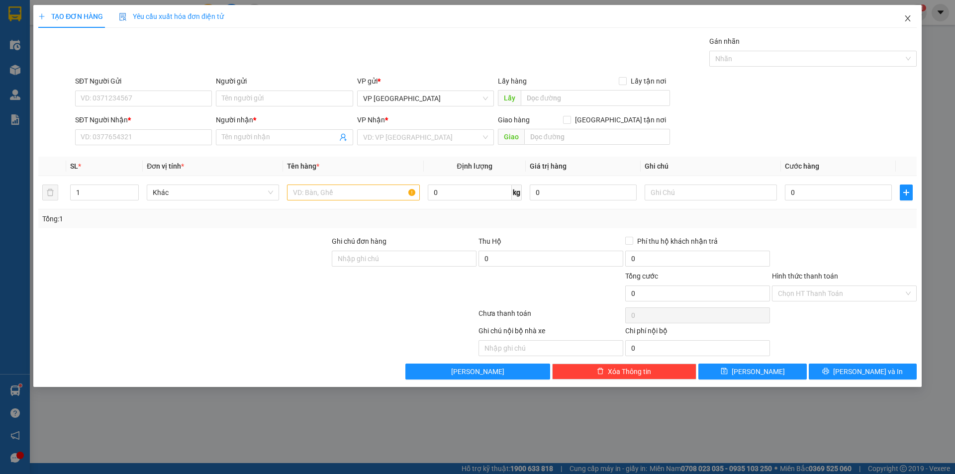
click at [912, 15] on span "Close" at bounding box center [908, 19] width 28 height 28
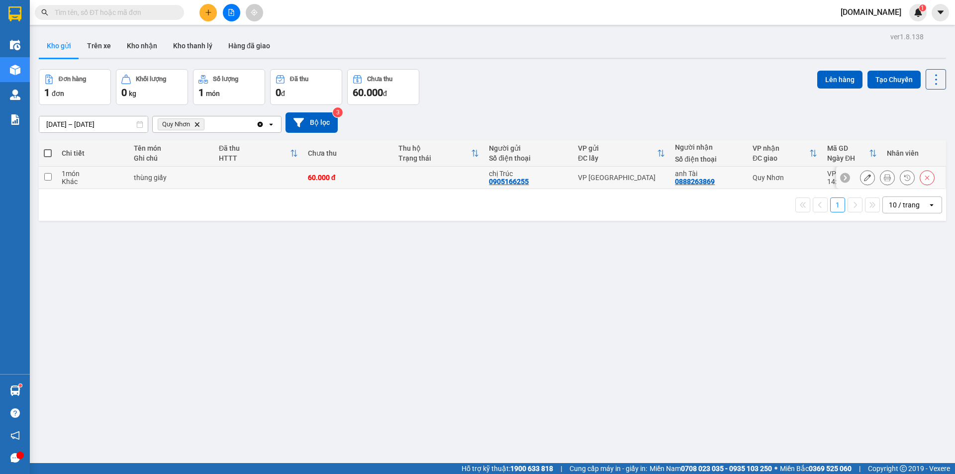
click at [433, 186] on td at bounding box center [439, 178] width 91 height 22
checkbox input "true"
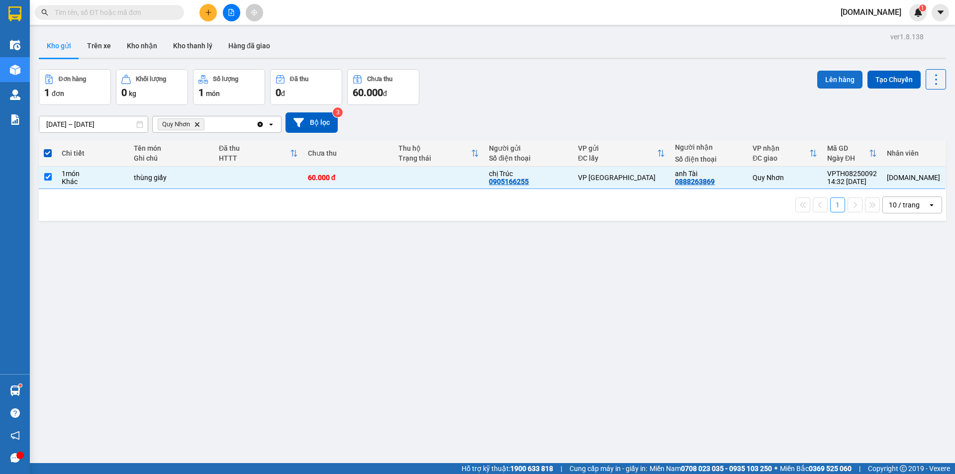
click at [825, 83] on button "Lên hàng" at bounding box center [839, 80] width 45 height 18
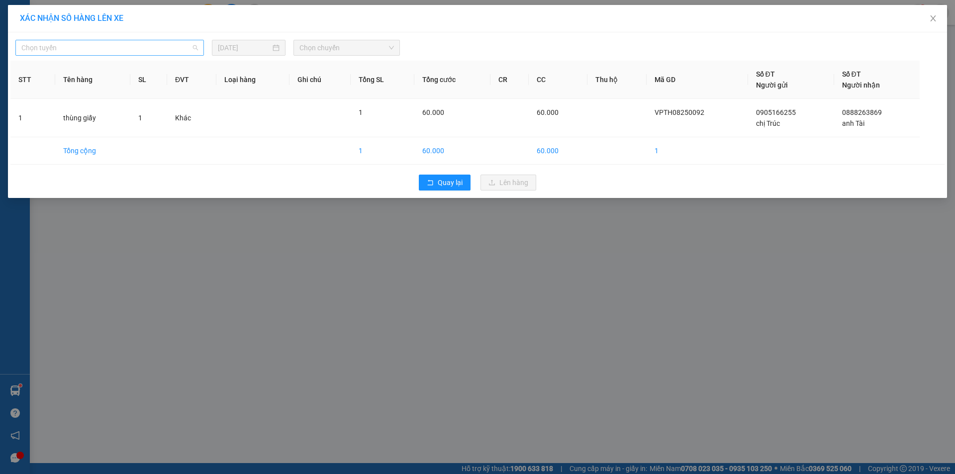
click at [78, 52] on span "Chọn tuyến" at bounding box center [109, 47] width 177 height 15
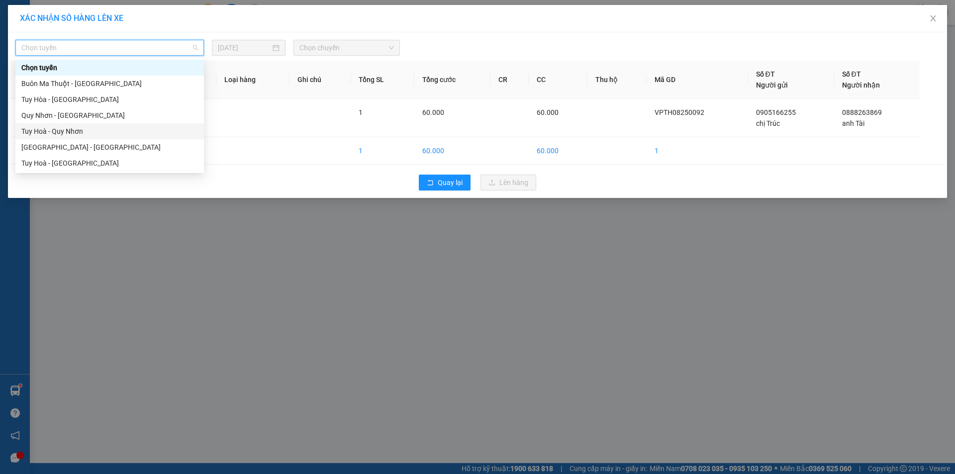
click at [89, 136] on div "Tuy Hoà - Quy Nhơn" at bounding box center [109, 131] width 177 height 11
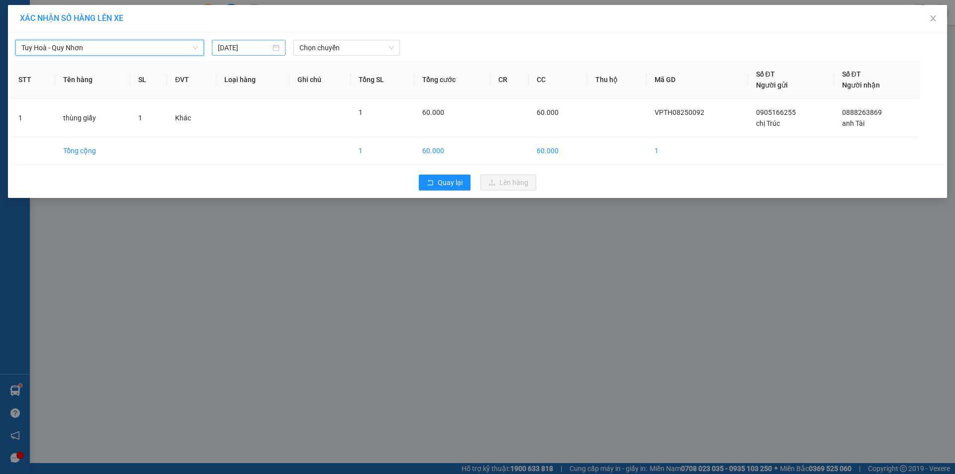
click at [267, 49] on input "[DATE]" at bounding box center [244, 47] width 53 height 11
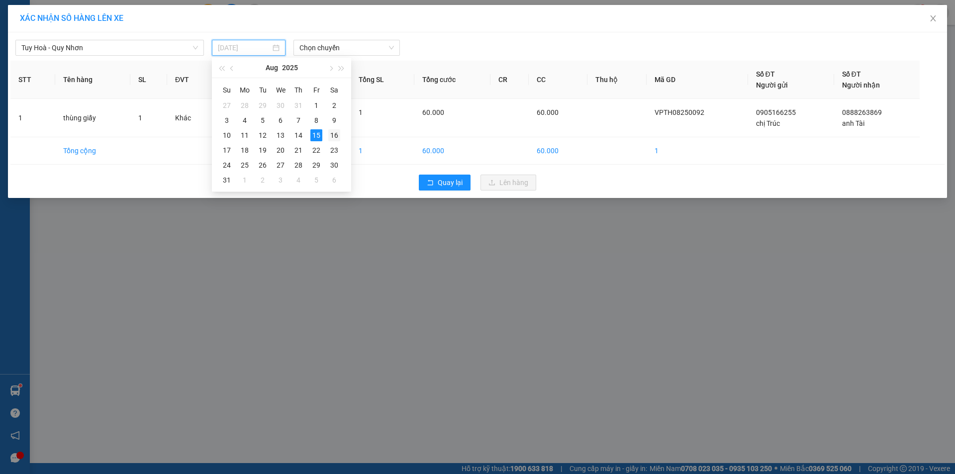
click at [334, 132] on div "16" at bounding box center [334, 135] width 12 height 12
type input "[DATE]"
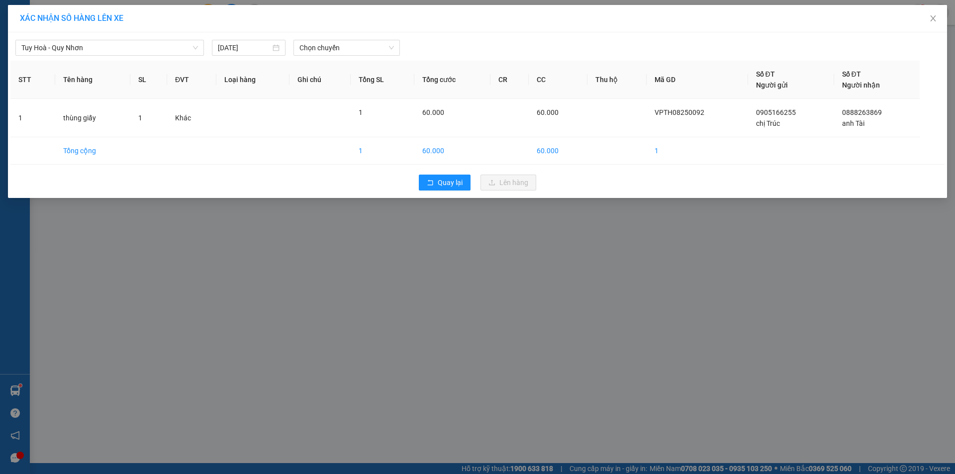
click at [351, 57] on div "Tuy Hoà - Quy Nhơn [DATE] Chọn chuyến STT Tên hàng SL ĐVT Loại hàng Ghi chú Tổn…" at bounding box center [477, 115] width 939 height 166
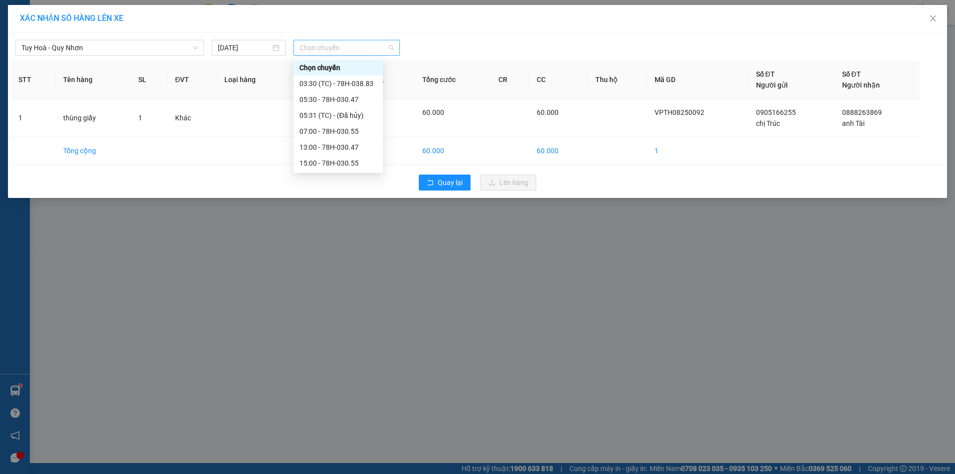
click at [350, 47] on span "Chọn chuyến" at bounding box center [346, 47] width 95 height 15
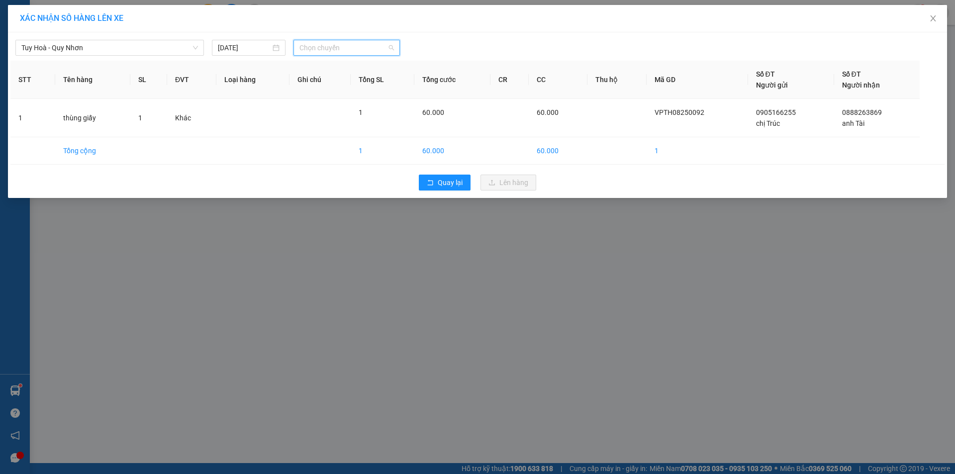
click at [326, 44] on span "Chọn chuyến" at bounding box center [346, 47] width 95 height 15
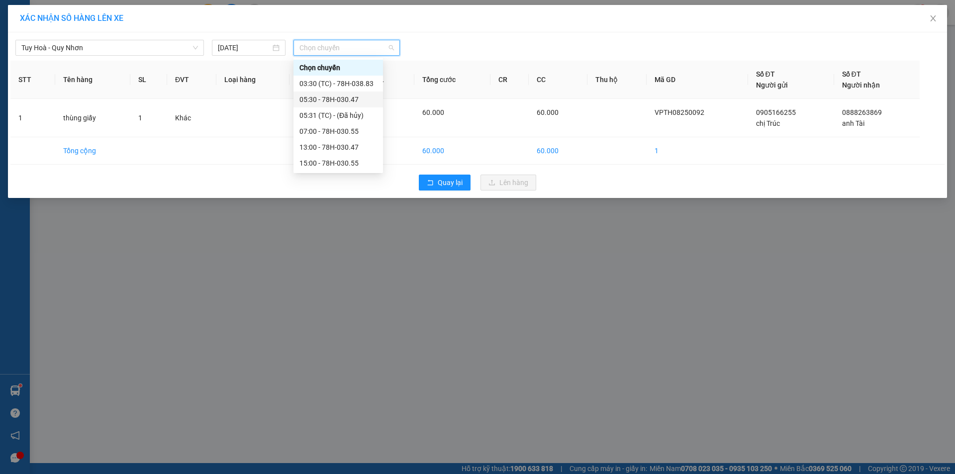
click at [326, 101] on div "05:30 - 78H-030.47" at bounding box center [338, 99] width 78 height 11
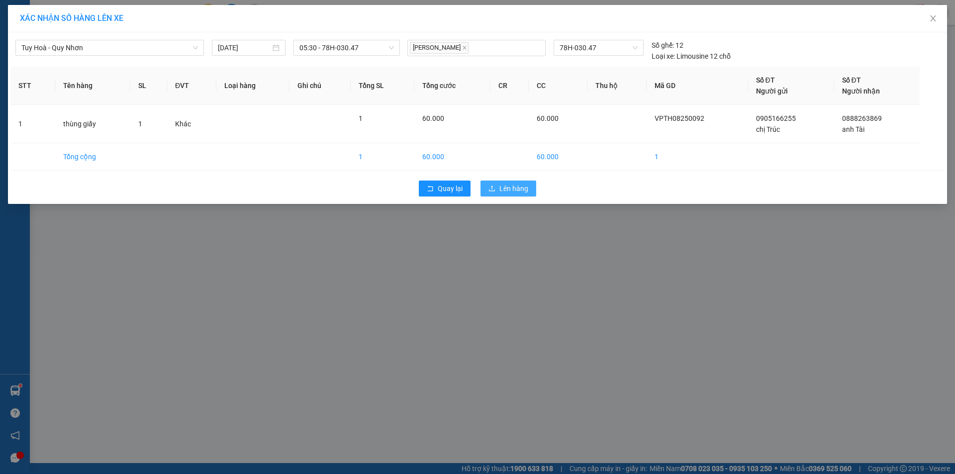
click at [521, 189] on span "Lên hàng" at bounding box center [513, 188] width 29 height 11
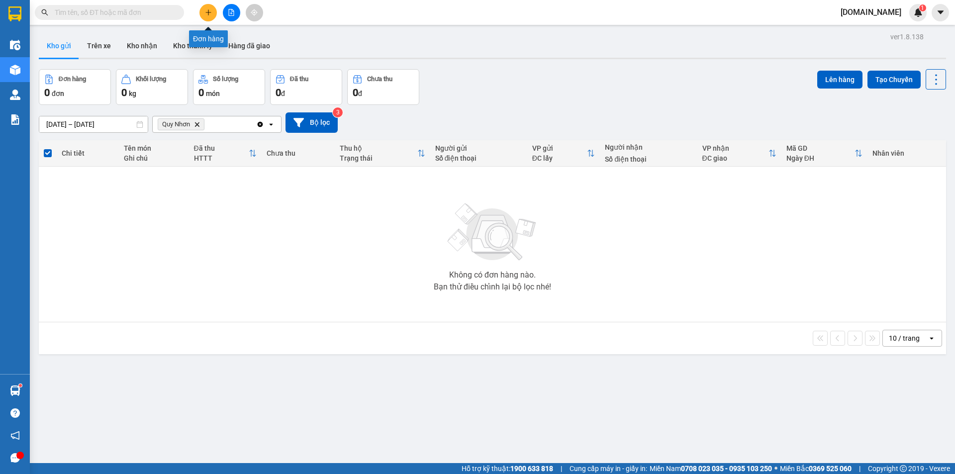
click at [210, 15] on icon "plus" at bounding box center [208, 12] width 7 height 7
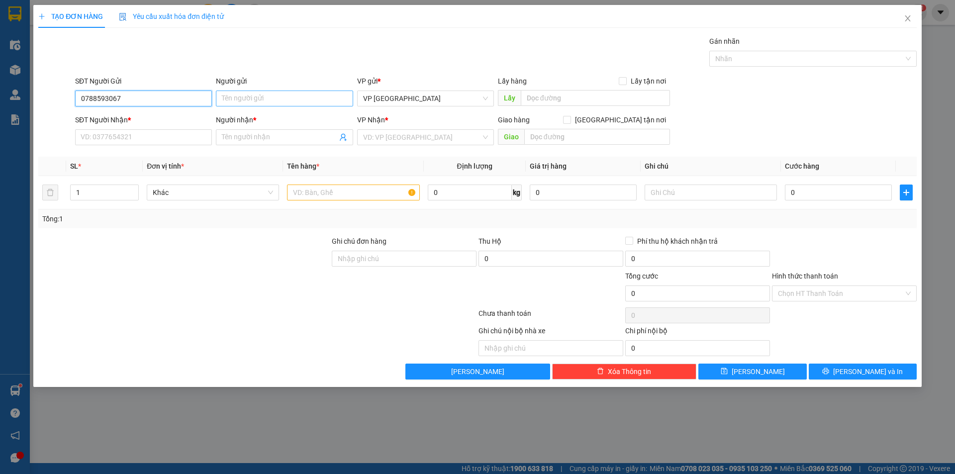
type input "0788593067"
click at [247, 97] on input "Người gửi" at bounding box center [284, 99] width 137 height 16
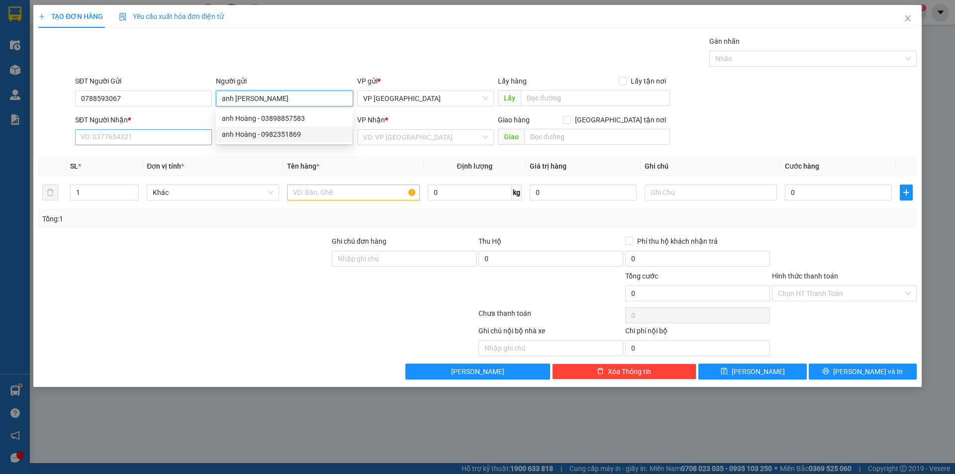
type input "anh [PERSON_NAME]"
click at [166, 132] on input "SĐT Người Nhận *" at bounding box center [143, 137] width 137 height 16
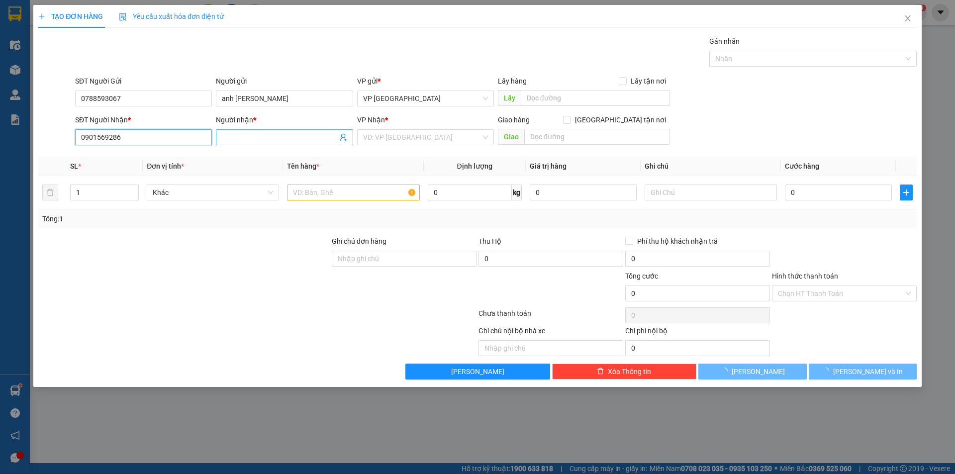
type input "0901569286"
click at [253, 131] on span at bounding box center [284, 137] width 137 height 16
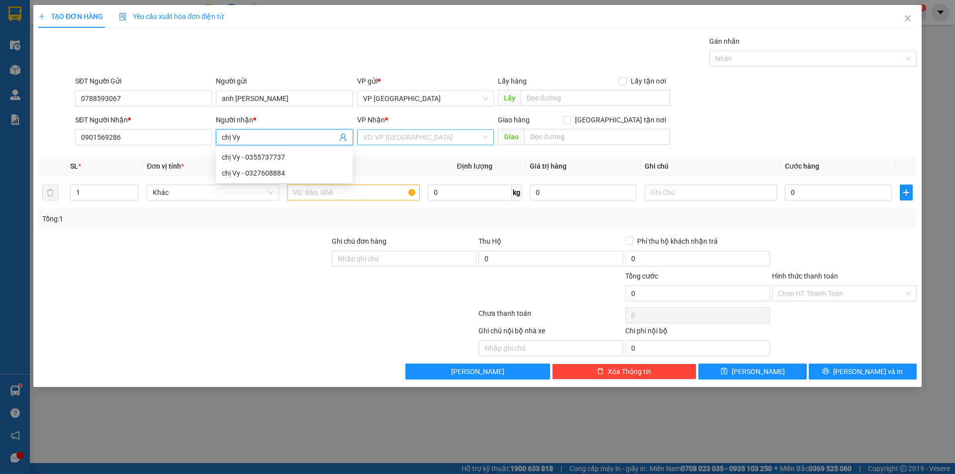
type input "chị Vy"
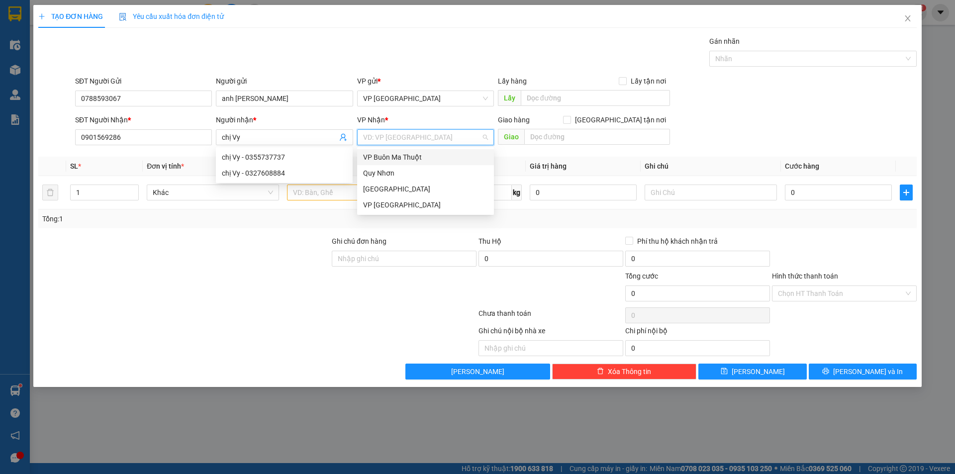
click at [385, 141] on input "search" at bounding box center [422, 137] width 118 height 15
click at [408, 157] on div "VP Buôn Ma Thuột" at bounding box center [425, 157] width 125 height 11
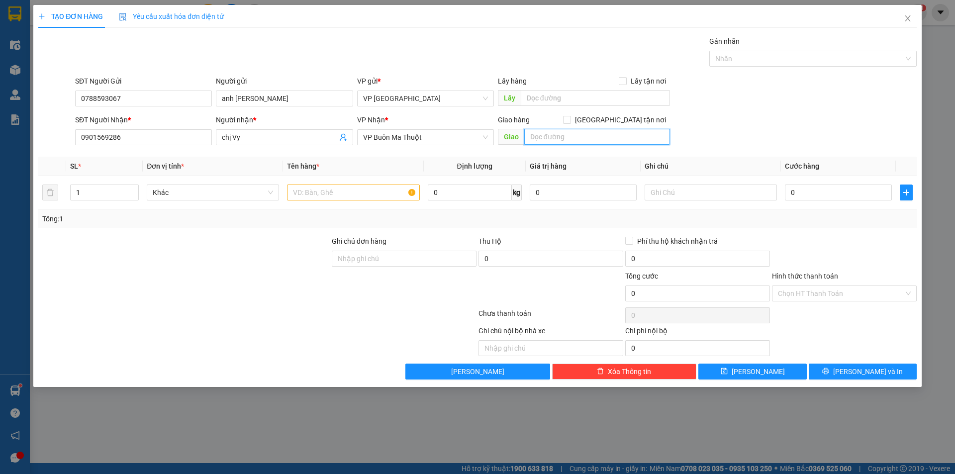
click at [544, 137] on input "text" at bounding box center [597, 137] width 146 height 16
type input "siêu thị go - Buôn Mê Thuật"
click at [352, 191] on input "text" at bounding box center [353, 193] width 132 height 16
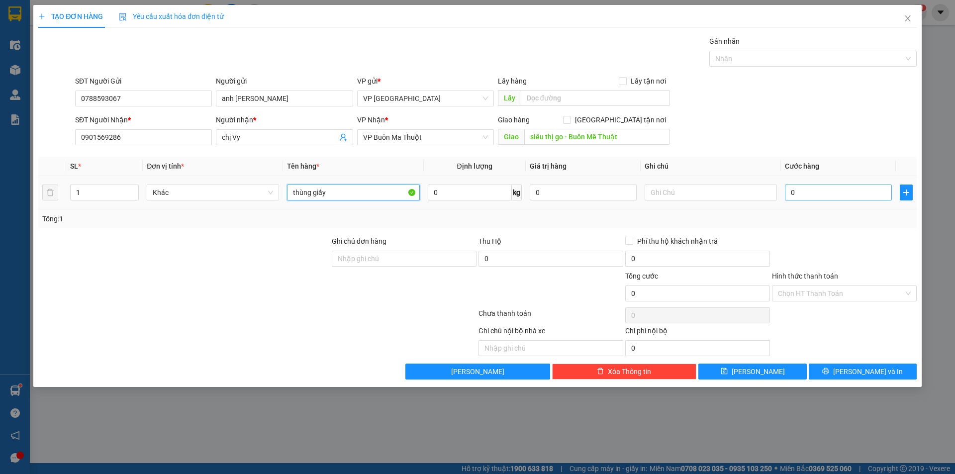
type input "thùng giấy"
click at [800, 194] on input "0" at bounding box center [838, 193] width 107 height 16
type input "1"
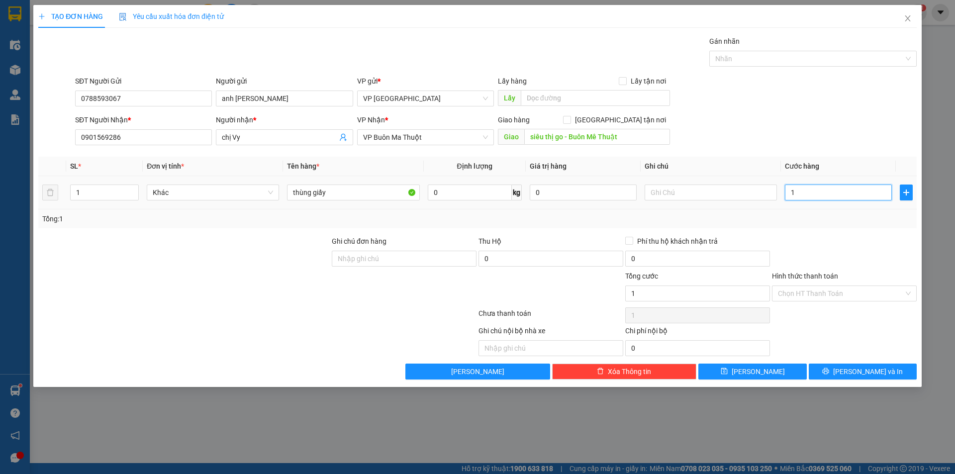
type input "10"
type input "100"
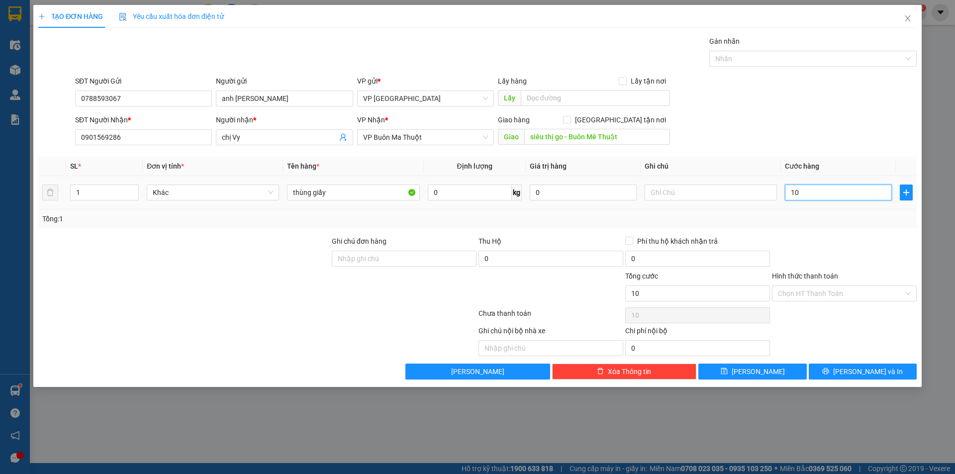
type input "100"
type input "1.000"
type input "10.000"
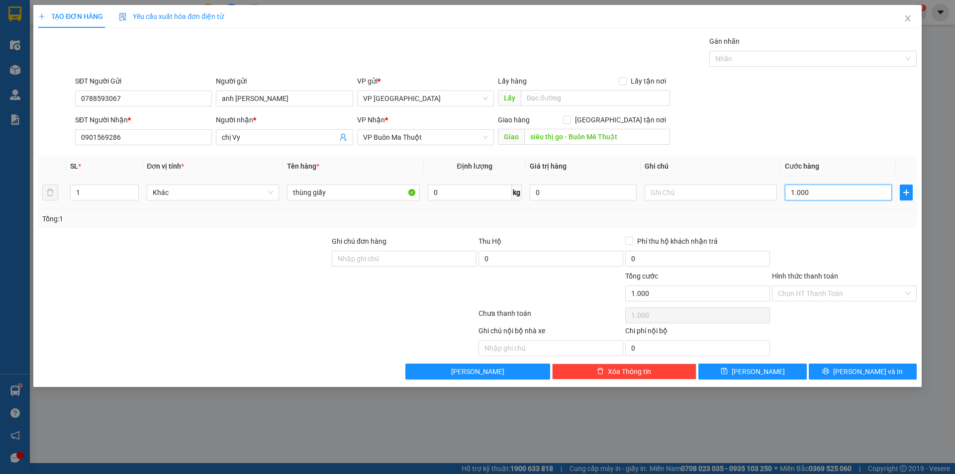
type input "10.000"
type input "100.000"
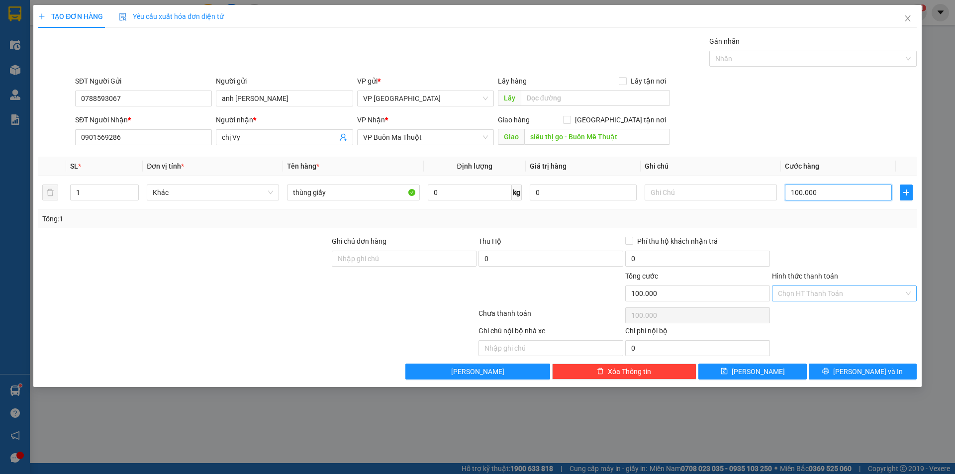
type input "100.000"
click at [795, 292] on input "Hình thức thanh toán" at bounding box center [841, 293] width 126 height 15
click at [823, 259] on div at bounding box center [844, 253] width 147 height 35
click at [860, 370] on span "[PERSON_NAME] và In" at bounding box center [868, 371] width 70 height 11
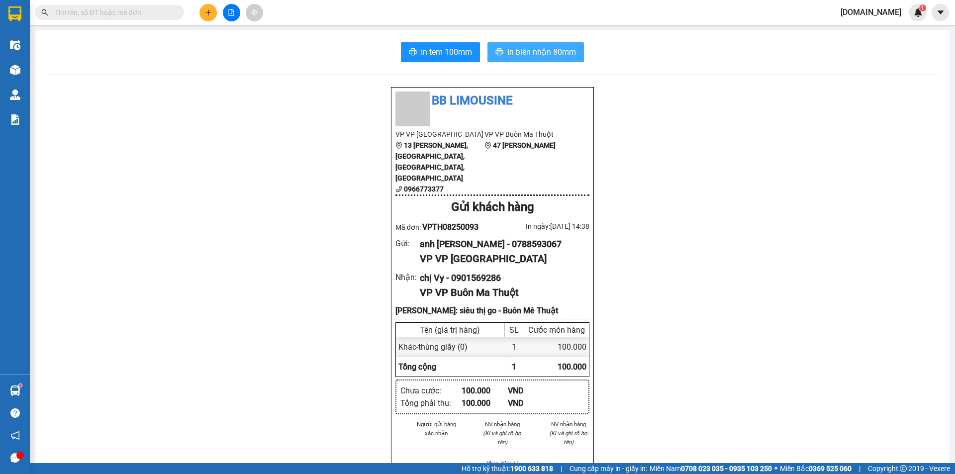
click at [511, 57] on span "In biên nhận 80mm" at bounding box center [541, 52] width 69 height 12
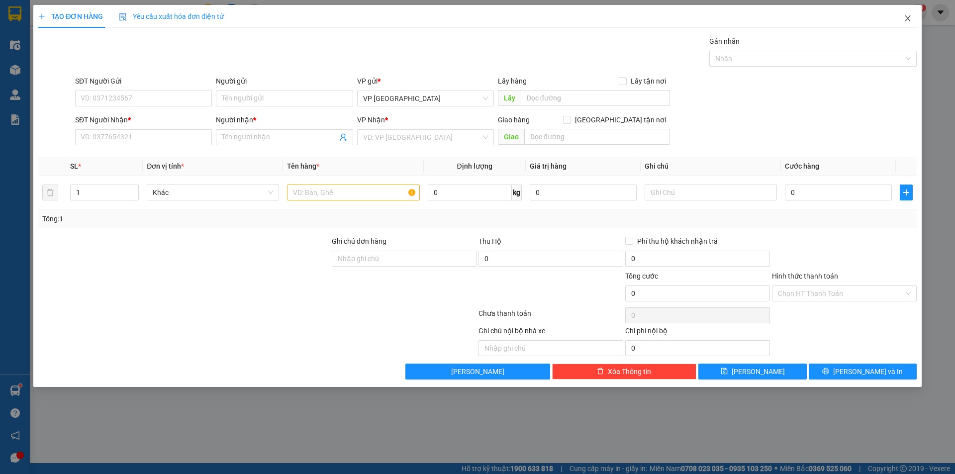
click at [908, 19] on icon "close" at bounding box center [908, 18] width 8 height 8
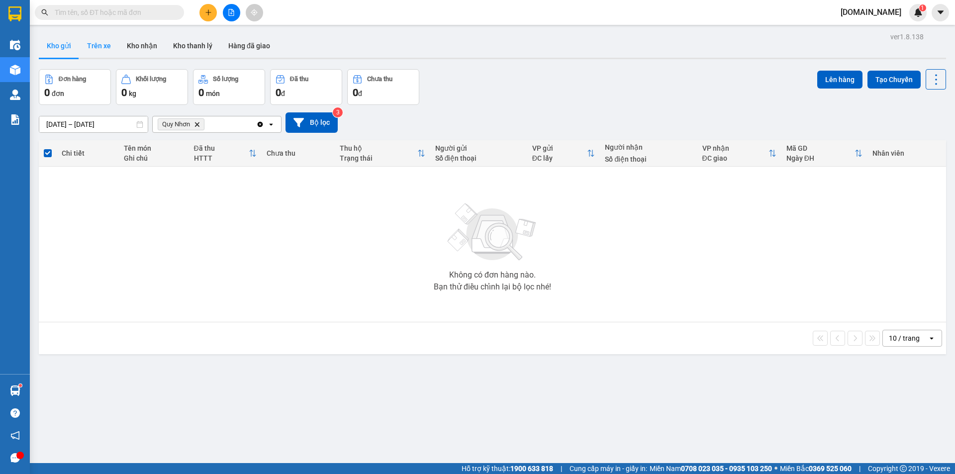
click at [83, 44] on button "Trên xe" at bounding box center [99, 46] width 40 height 24
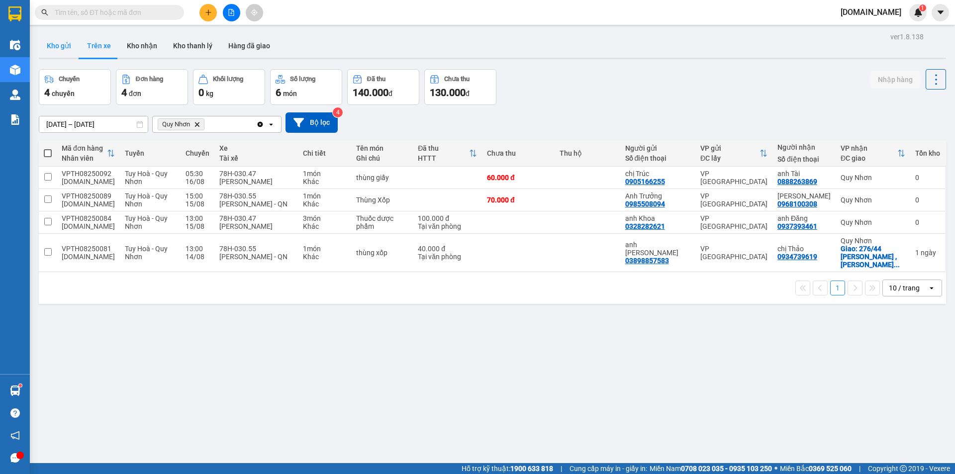
click at [66, 41] on button "Kho gửi" at bounding box center [59, 46] width 40 height 24
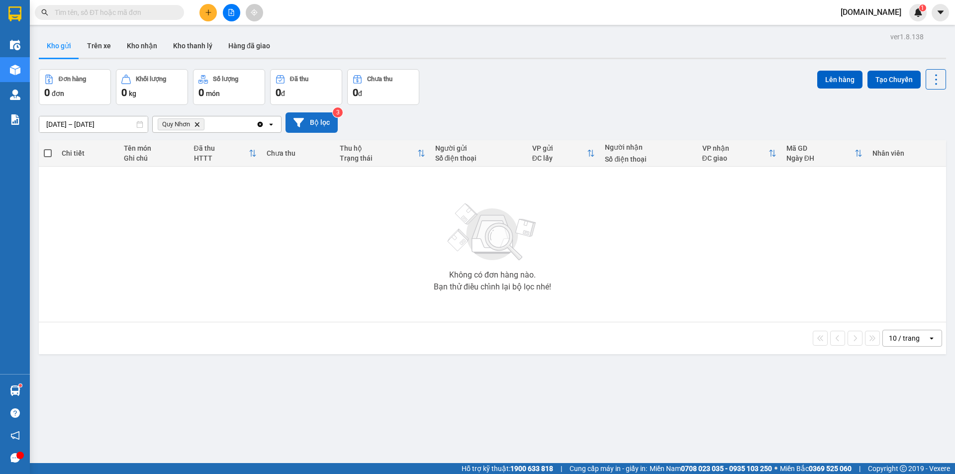
click at [317, 119] on button "Bộ lọc" at bounding box center [312, 122] width 52 height 20
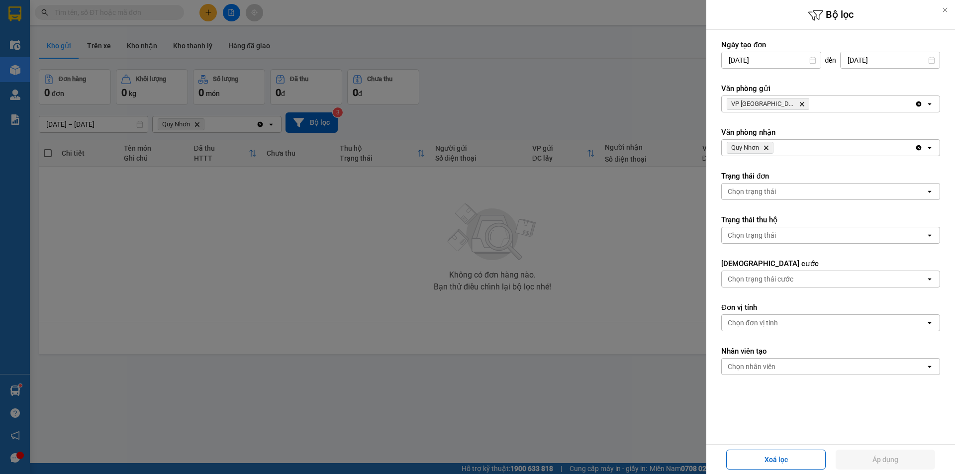
click at [764, 147] on icon "Delete" at bounding box center [766, 148] width 6 height 6
click at [764, 151] on div "Chọn văn phòng" at bounding box center [753, 148] width 51 height 10
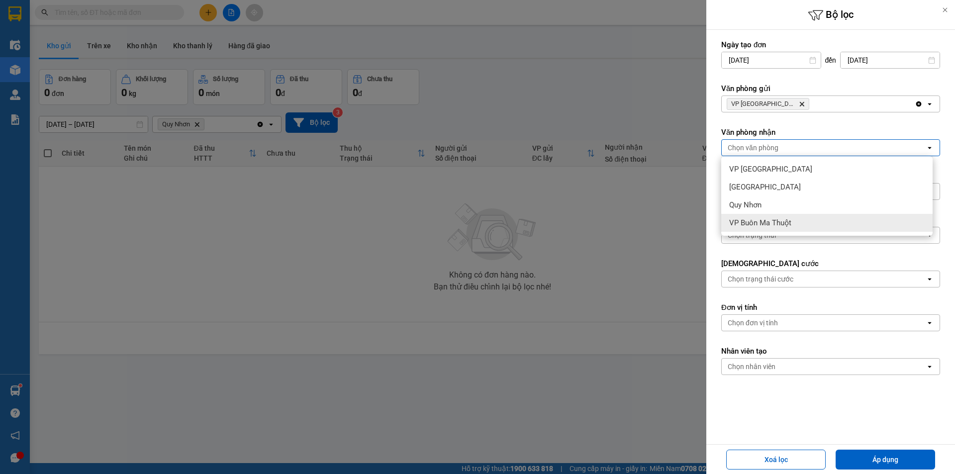
click at [774, 222] on span "VP Buôn Ma Thuột" at bounding box center [760, 223] width 62 height 10
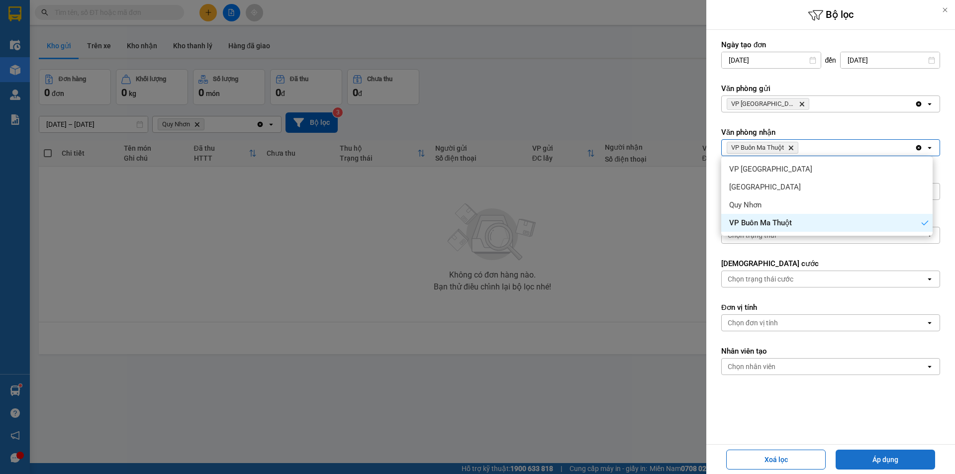
click at [886, 454] on button "Áp dụng" at bounding box center [885, 460] width 99 height 20
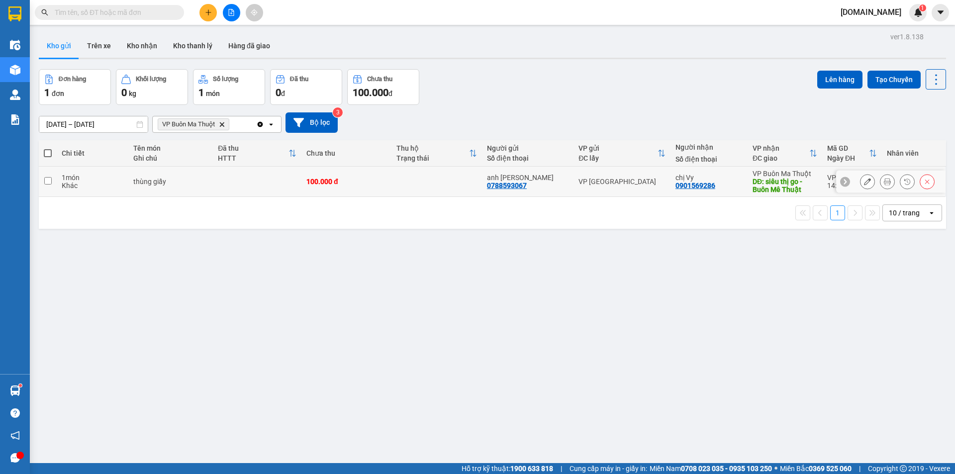
click at [392, 186] on td "100.000 đ" at bounding box center [346, 182] width 91 height 30
checkbox input "true"
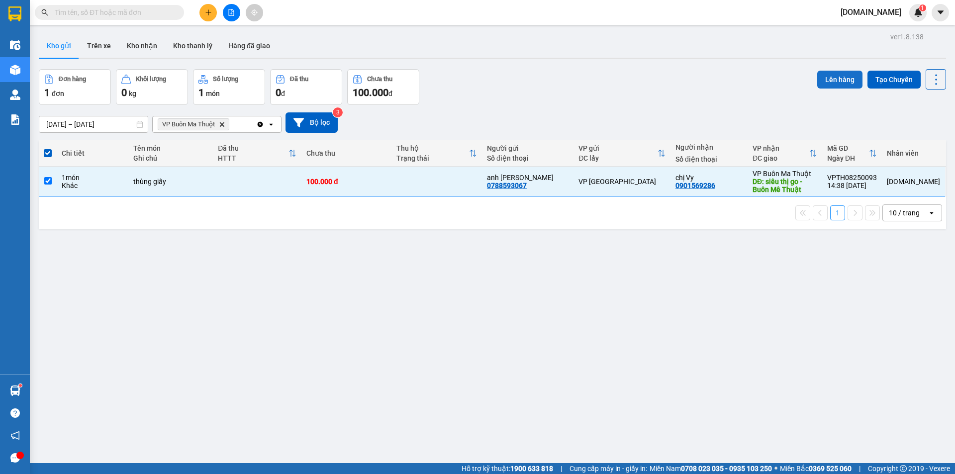
click at [825, 82] on button "Lên hàng" at bounding box center [839, 80] width 45 height 18
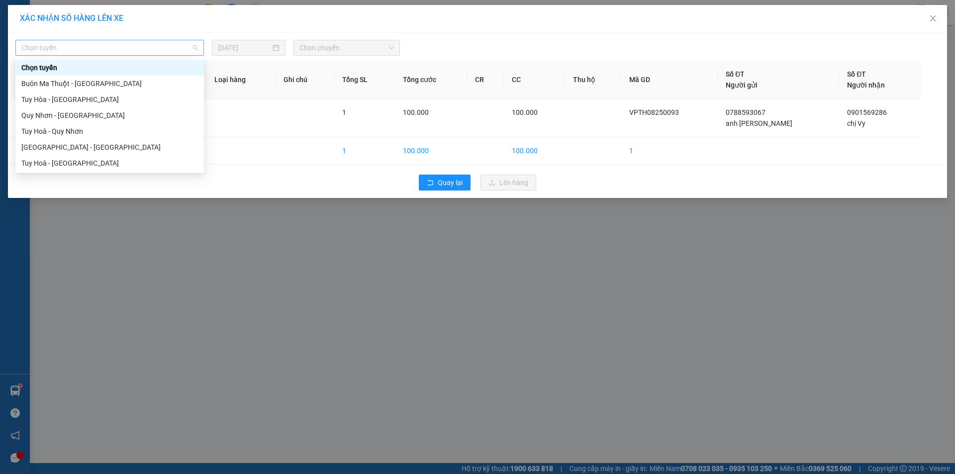
click at [172, 46] on span "Chọn tuyến" at bounding box center [109, 47] width 177 height 15
click at [131, 104] on div "Tuy Hòa - [GEOGRAPHIC_DATA]" at bounding box center [109, 99] width 177 height 11
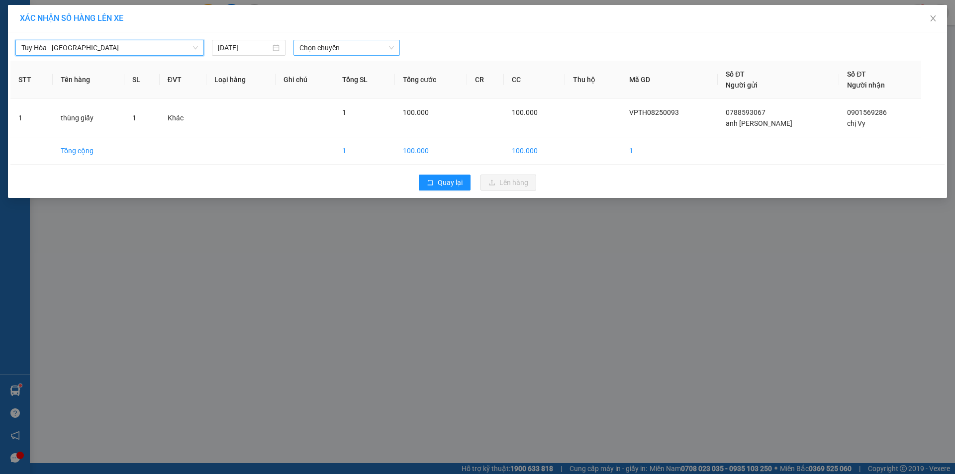
click at [353, 45] on span "Chọn chuyến" at bounding box center [346, 47] width 95 height 15
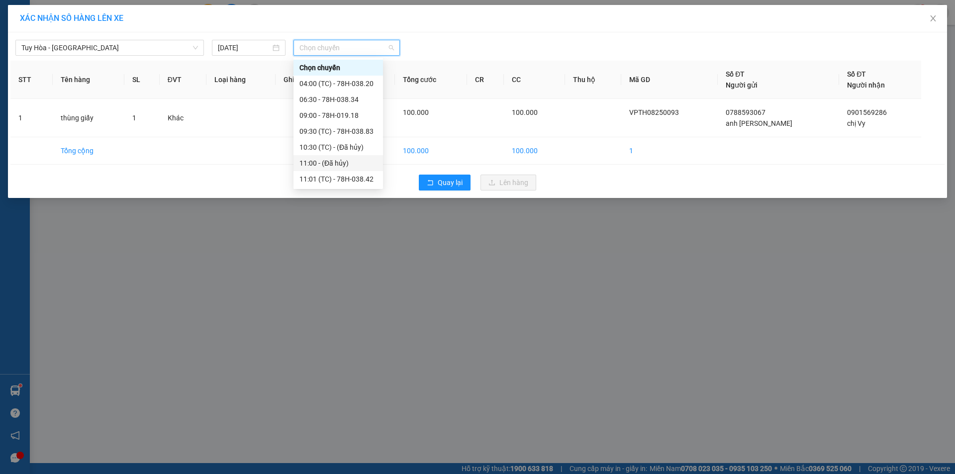
scroll to position [32, 0]
click at [345, 162] on div "15:00 - 78H-038.64" at bounding box center [338, 163] width 78 height 11
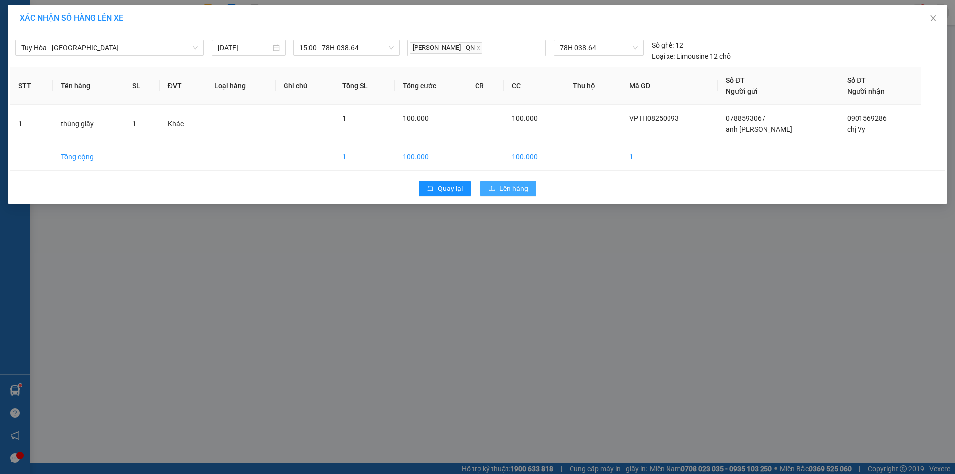
click at [525, 185] on span "Lên hàng" at bounding box center [513, 188] width 29 height 11
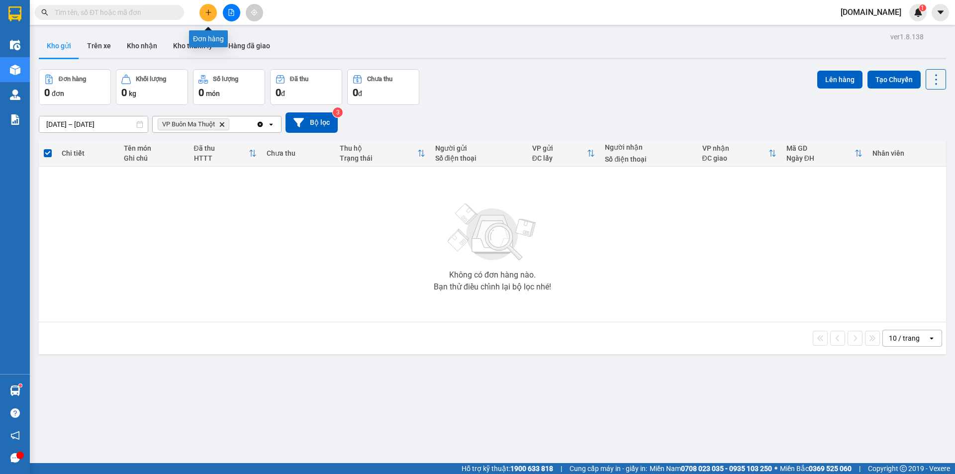
click at [209, 14] on icon "plus" at bounding box center [208, 12] width 7 height 7
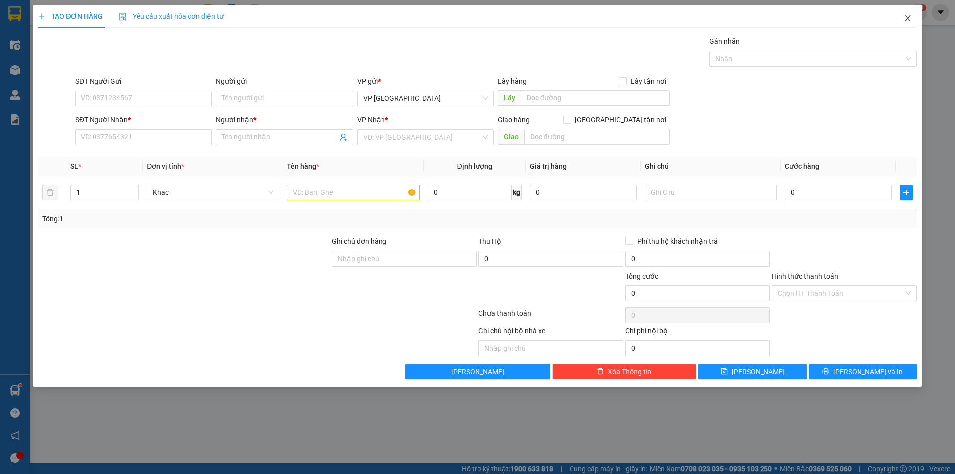
click at [910, 24] on span "Close" at bounding box center [908, 19] width 28 height 28
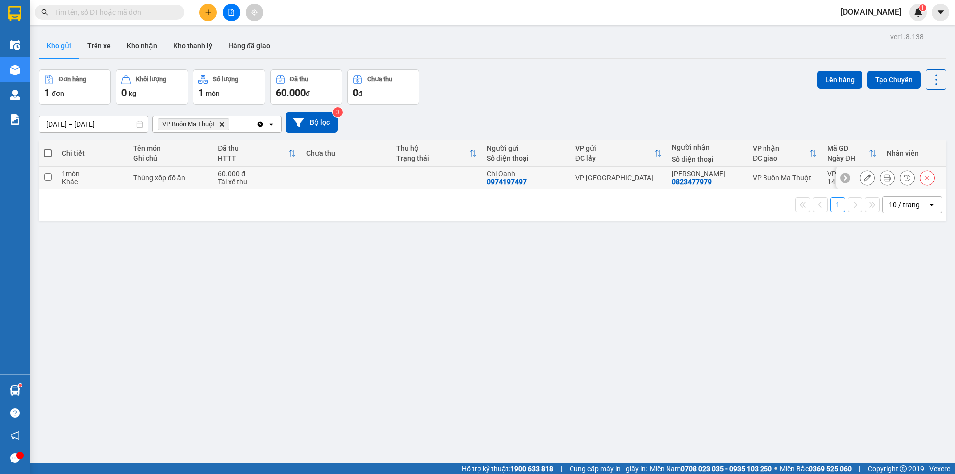
click at [43, 174] on td at bounding box center [48, 178] width 18 height 22
checkbox input "true"
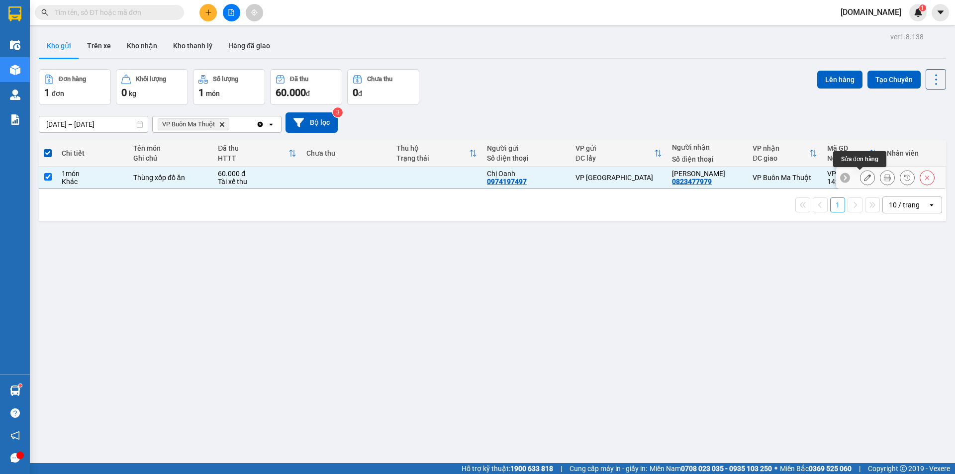
click at [861, 179] on button at bounding box center [868, 177] width 14 height 17
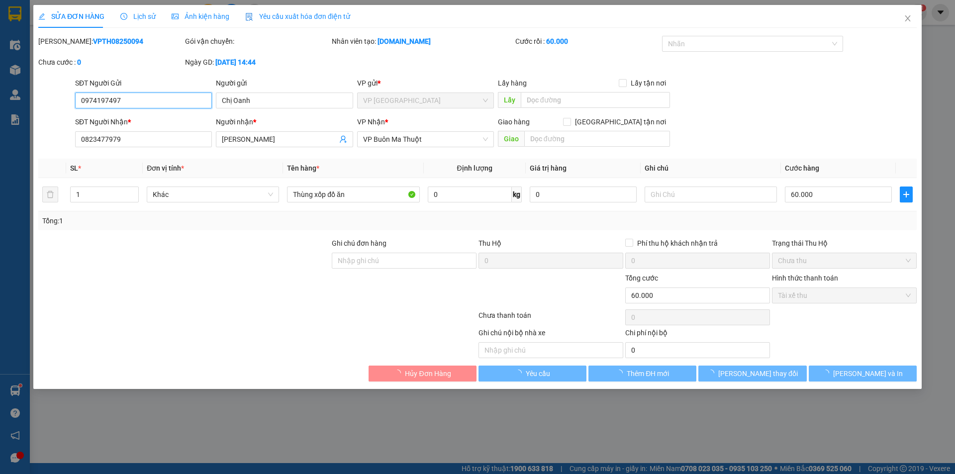
type input "0974197497"
type input "Chị Oanh"
type input "0823477979"
type input "[PERSON_NAME]"
type input "60.000"
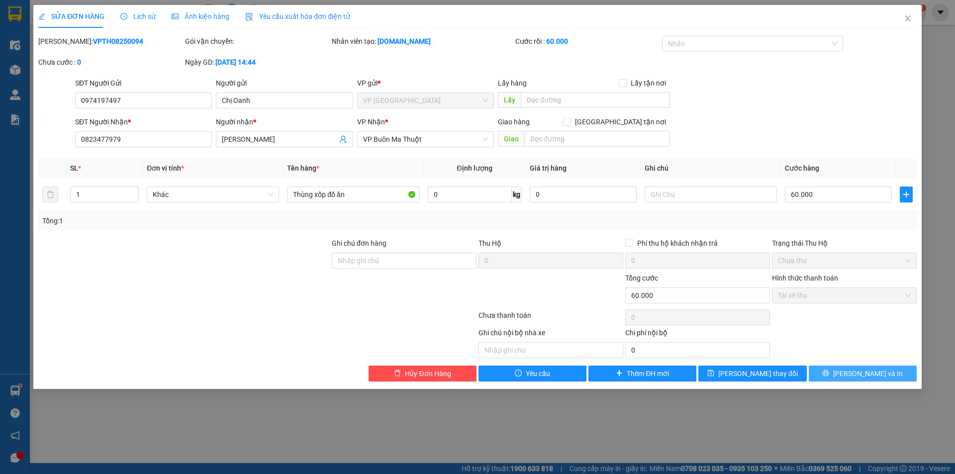
click at [858, 370] on span "[PERSON_NAME] và In" at bounding box center [868, 373] width 70 height 11
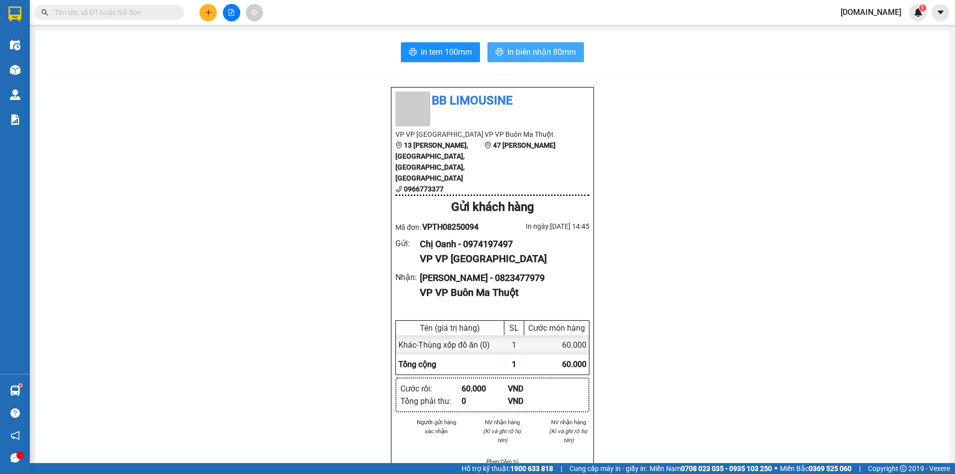
click at [520, 56] on span "In biên nhận 80mm" at bounding box center [541, 52] width 69 height 12
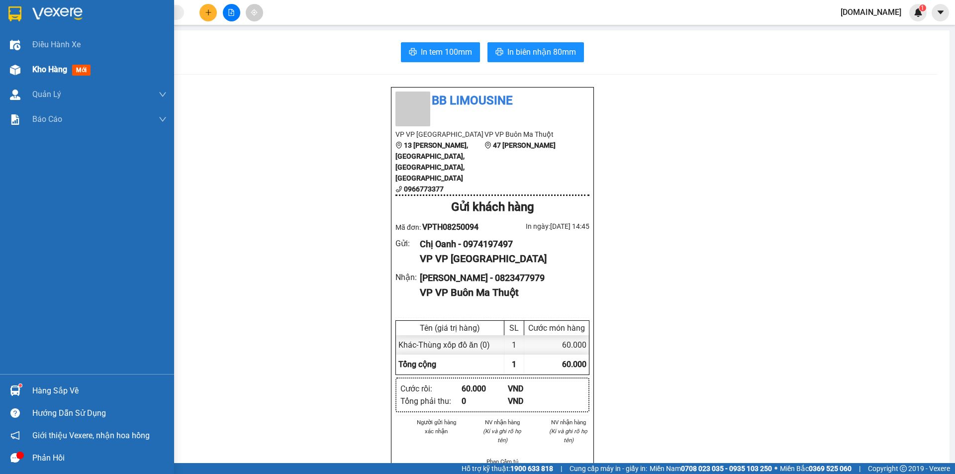
click at [34, 70] on span "Kho hàng" at bounding box center [49, 69] width 35 height 9
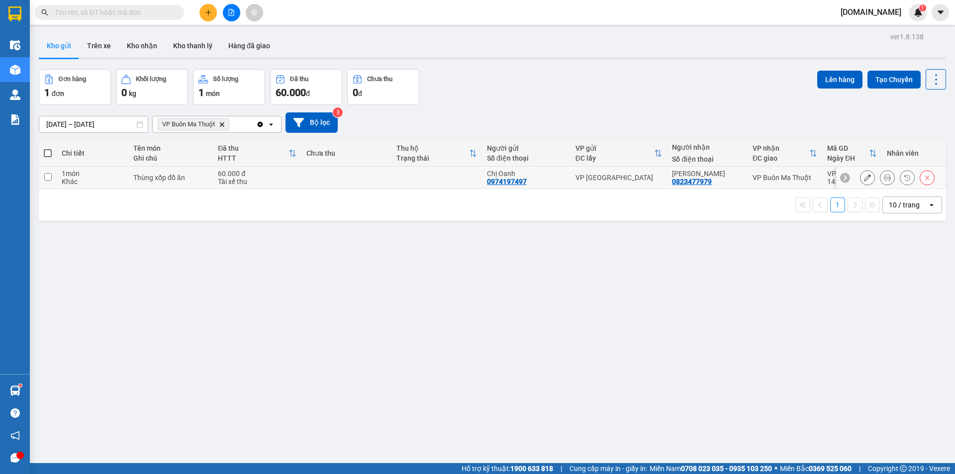
click at [45, 181] on td at bounding box center [48, 178] width 18 height 22
checkbox input "true"
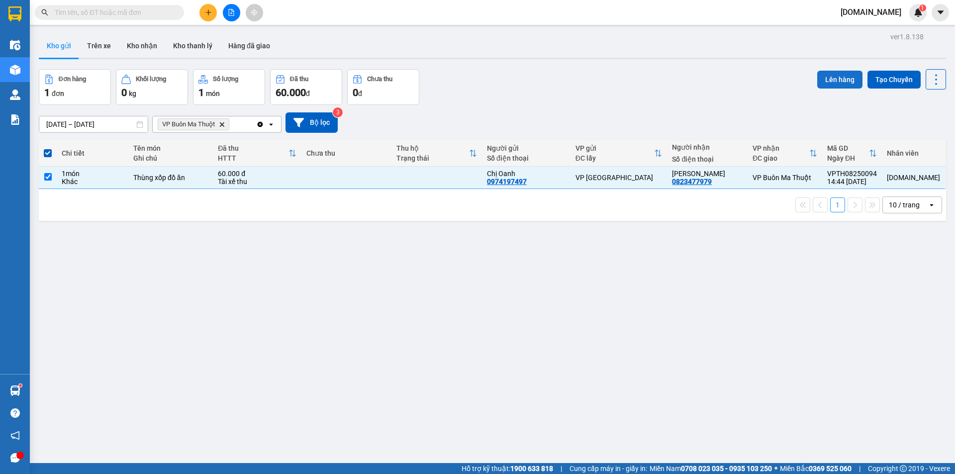
click at [845, 83] on button "Lên hàng" at bounding box center [839, 80] width 45 height 18
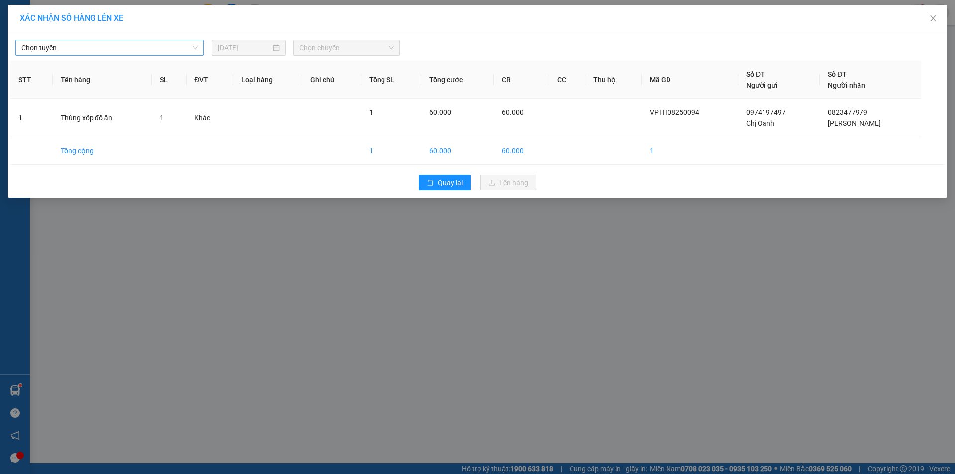
click at [191, 50] on span "Chọn tuyến" at bounding box center [109, 47] width 177 height 15
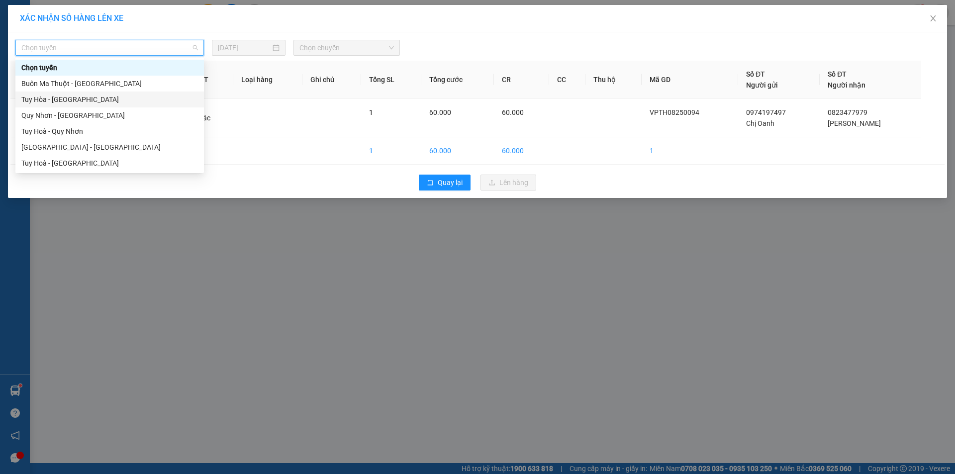
click at [156, 96] on div "Tuy Hòa - [GEOGRAPHIC_DATA]" at bounding box center [109, 99] width 177 height 11
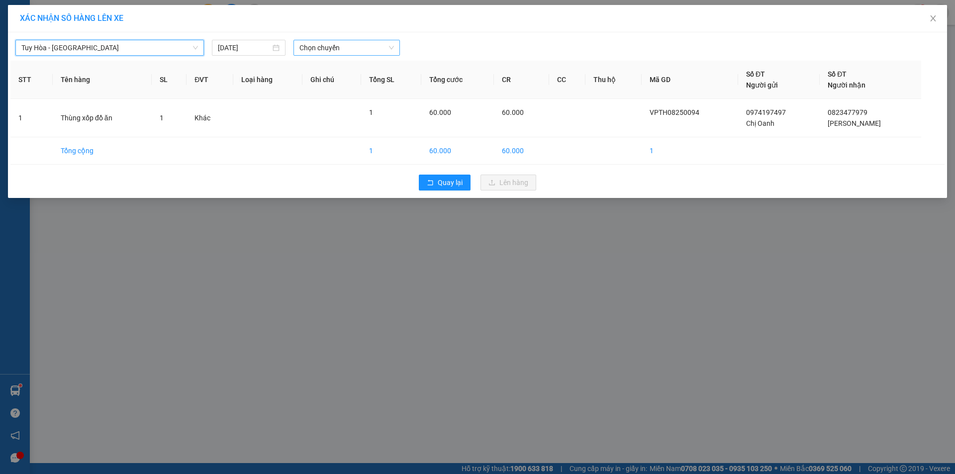
drag, startPoint x: 324, startPoint y: 36, endPoint x: 325, endPoint y: 44, distance: 7.6
click at [325, 38] on div "Tuy Hòa - [GEOGRAPHIC_DATA] - [GEOGRAPHIC_DATA] [DATE] Chọn chuyến" at bounding box center [477, 45] width 934 height 21
click at [326, 48] on span "Chọn chuyến" at bounding box center [346, 47] width 95 height 15
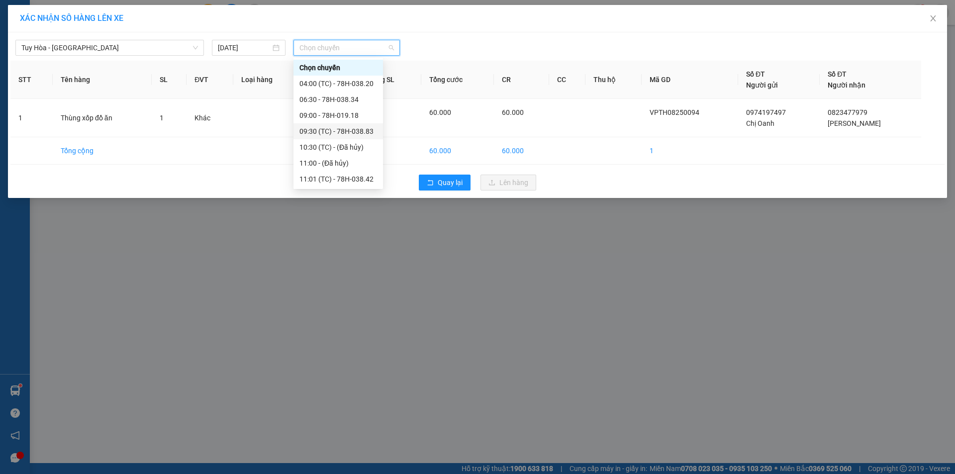
scroll to position [32, 0]
click at [345, 164] on div "15:00 - 78H-038.64" at bounding box center [338, 163] width 78 height 11
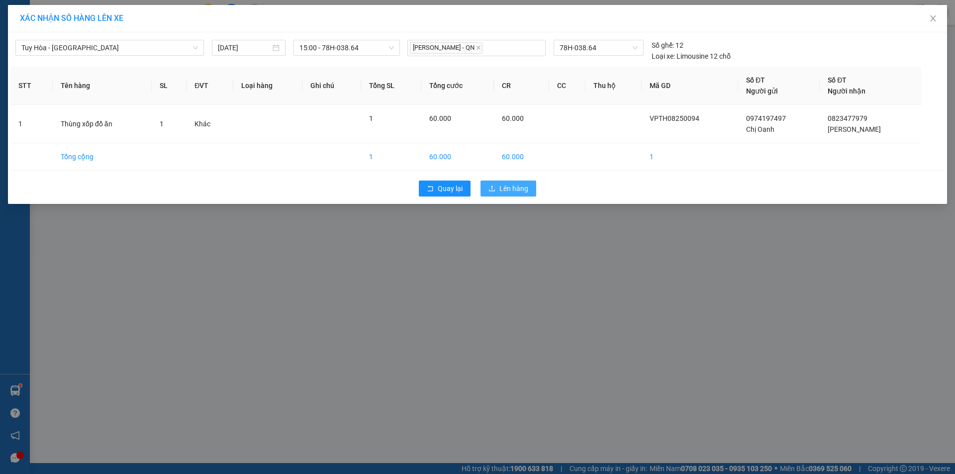
click at [518, 190] on span "Lên hàng" at bounding box center [513, 188] width 29 height 11
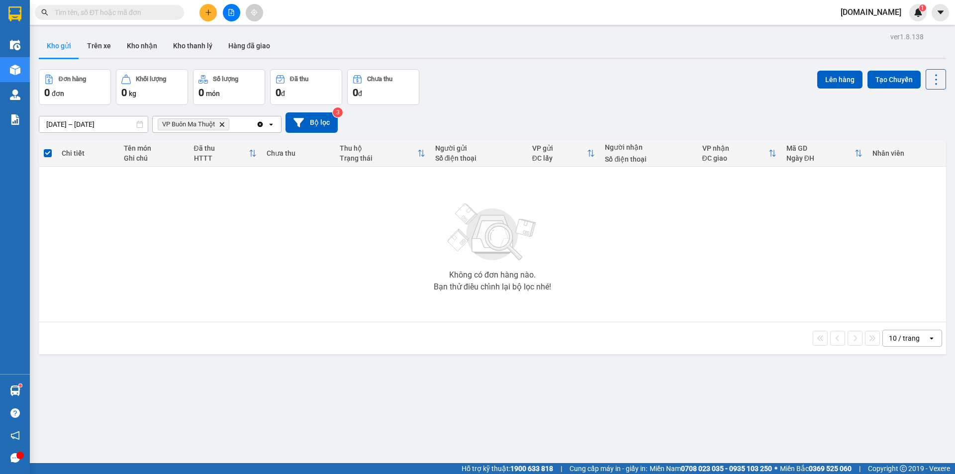
click at [212, 8] on button at bounding box center [207, 12] width 17 height 17
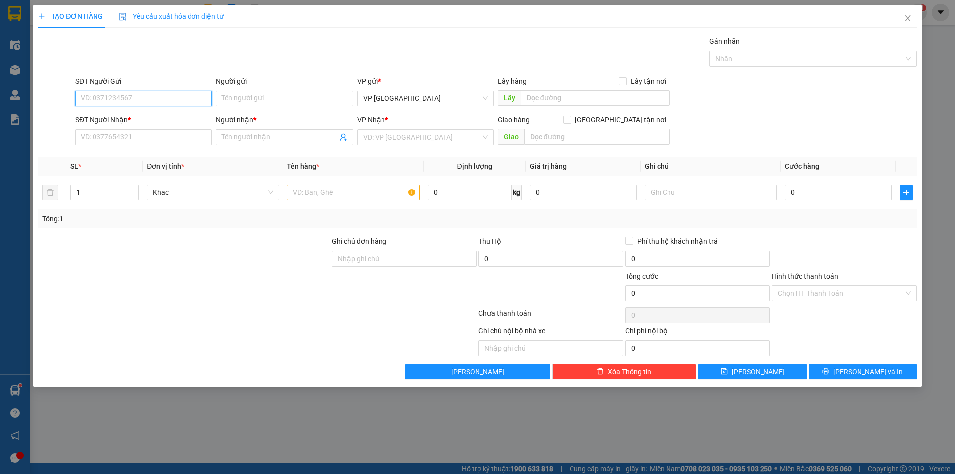
click at [168, 99] on input "SĐT Người Gửi" at bounding box center [143, 99] width 137 height 16
type input "0924544444"
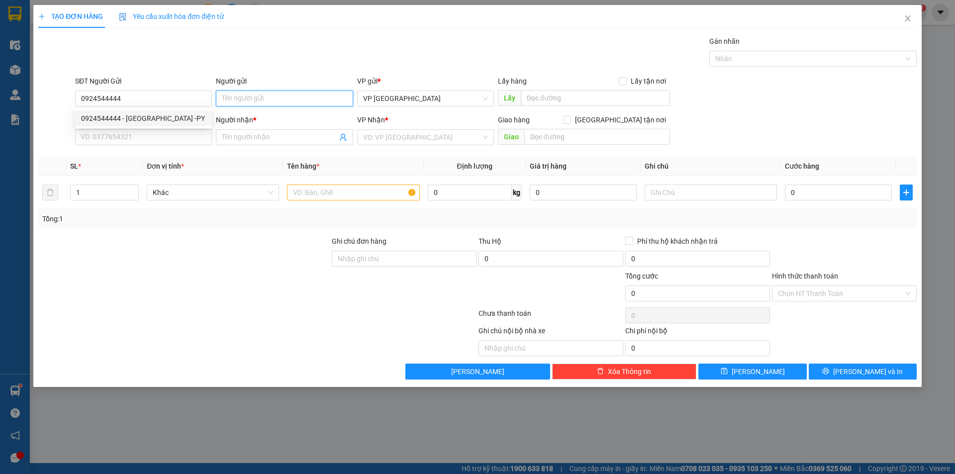
drag, startPoint x: 235, startPoint y: 102, endPoint x: 236, endPoint y: 97, distance: 5.0
click at [235, 100] on input "Người gửi" at bounding box center [284, 99] width 137 height 16
type input "v"
type input "Việt Đức -PY"
click at [135, 136] on input "SĐT Người Nhận *" at bounding box center [143, 137] width 137 height 16
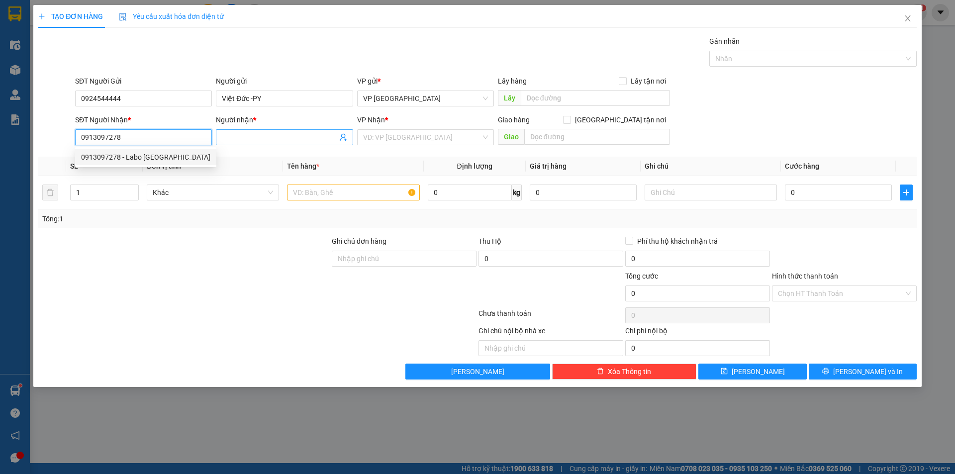
type input "0913097278"
click at [235, 138] on input "Người nhận *" at bounding box center [279, 137] width 115 height 11
type input "l"
type input "Labo [GEOGRAPHIC_DATA]"
click at [365, 134] on input "search" at bounding box center [422, 137] width 118 height 15
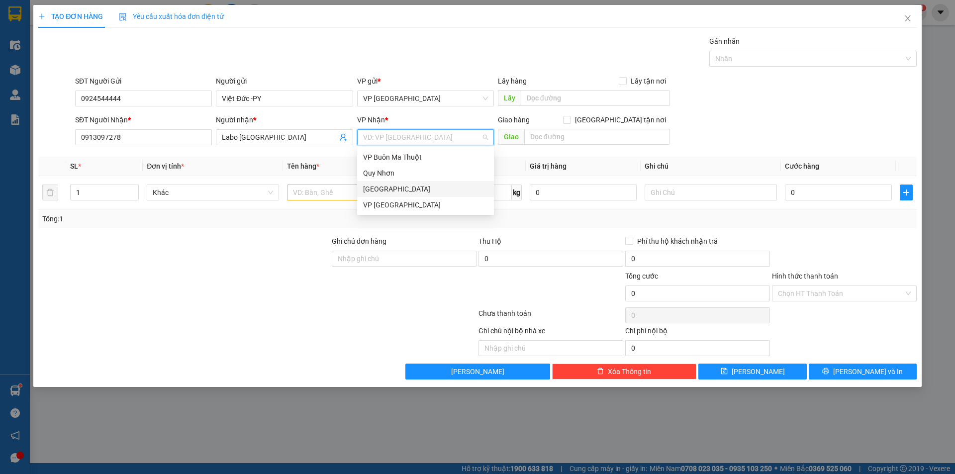
click at [401, 194] on div "[GEOGRAPHIC_DATA]" at bounding box center [425, 189] width 125 height 11
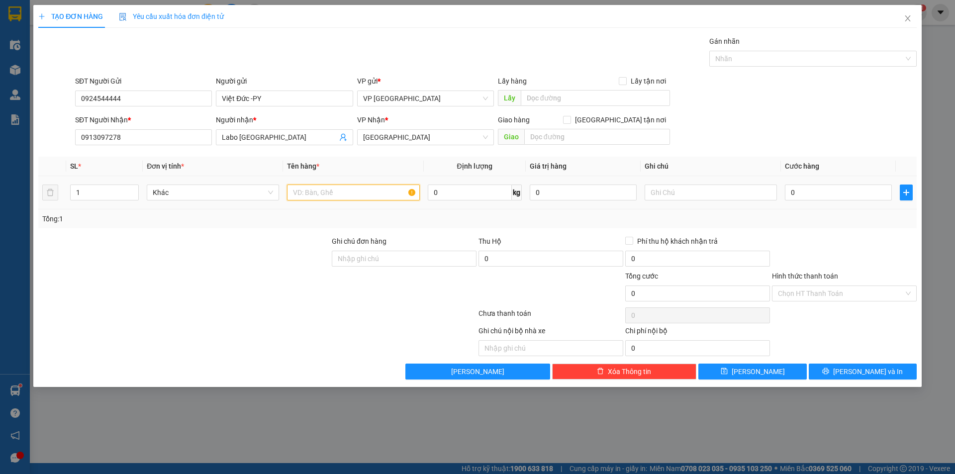
click at [330, 192] on input "text" at bounding box center [353, 193] width 132 height 16
type input "H"
type input "hộp giấy nhỏ"
click at [809, 192] on input "0" at bounding box center [838, 193] width 107 height 16
type input "2"
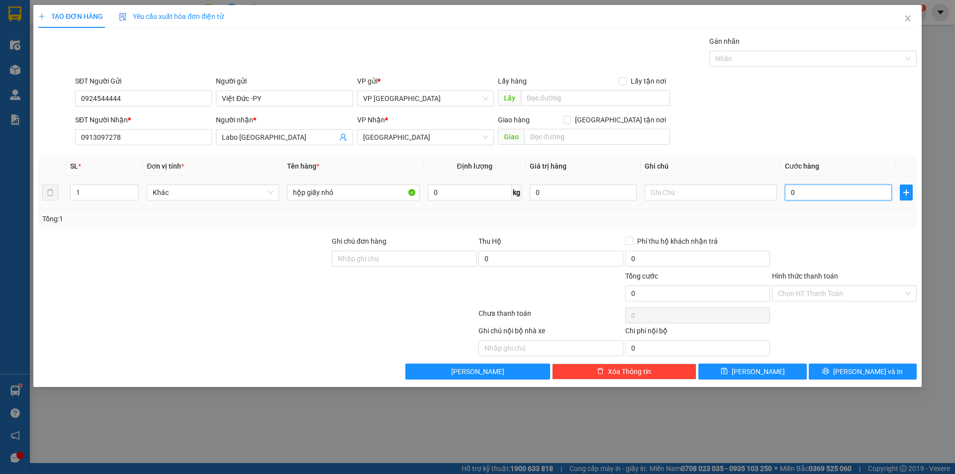
type input "2"
type input "20"
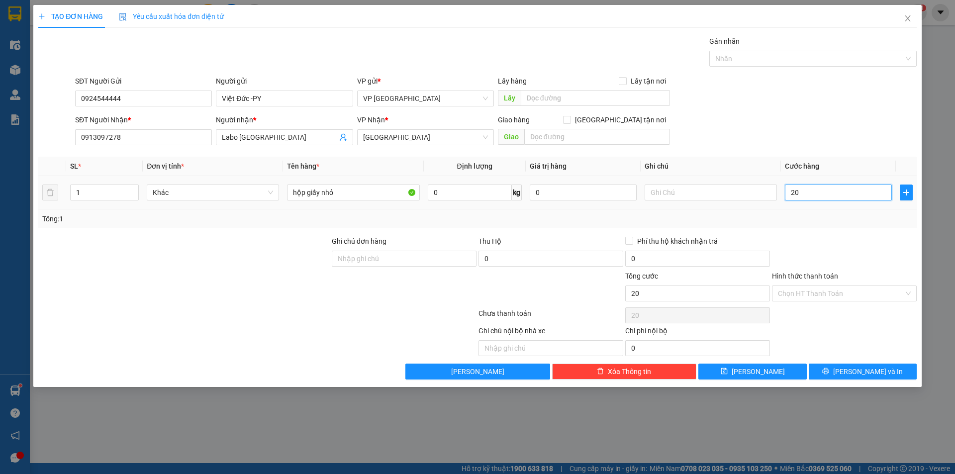
type input "200"
type input "2.000"
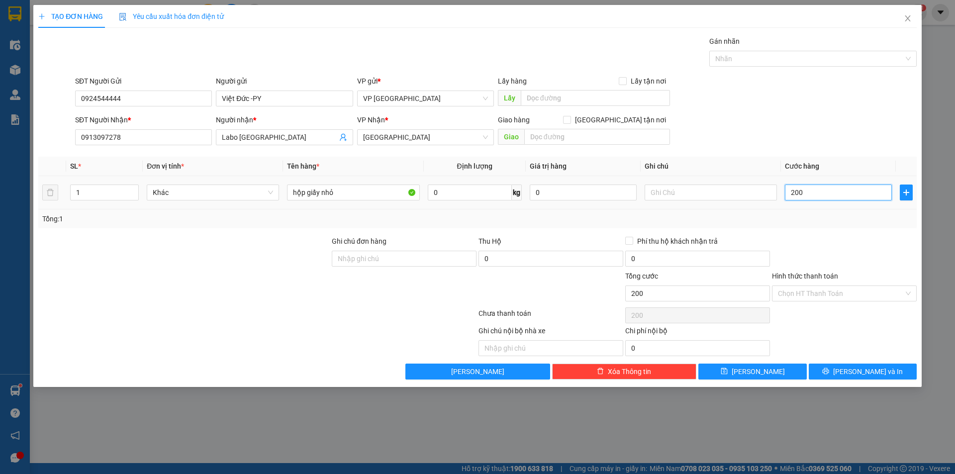
type input "2.000"
type input "20.000"
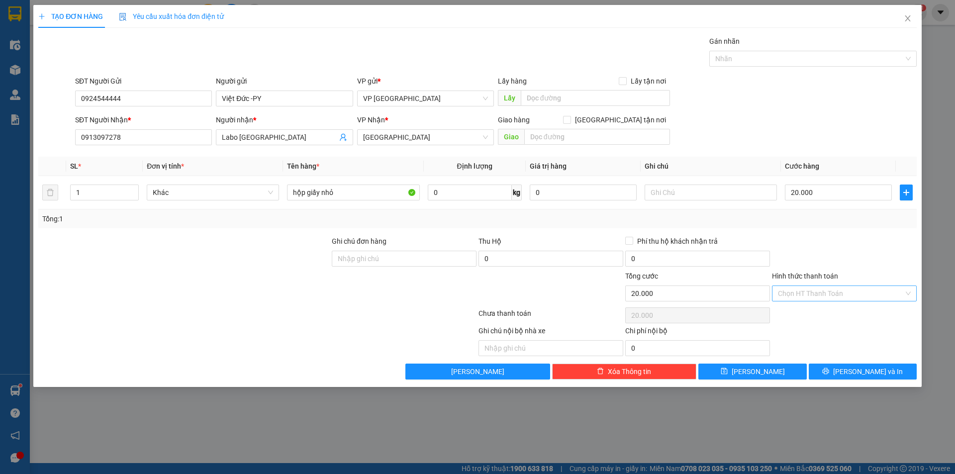
click at [803, 291] on input "Hình thức thanh toán" at bounding box center [841, 293] width 126 height 15
click at [810, 308] on div "Tại văn phòng" at bounding box center [844, 313] width 133 height 11
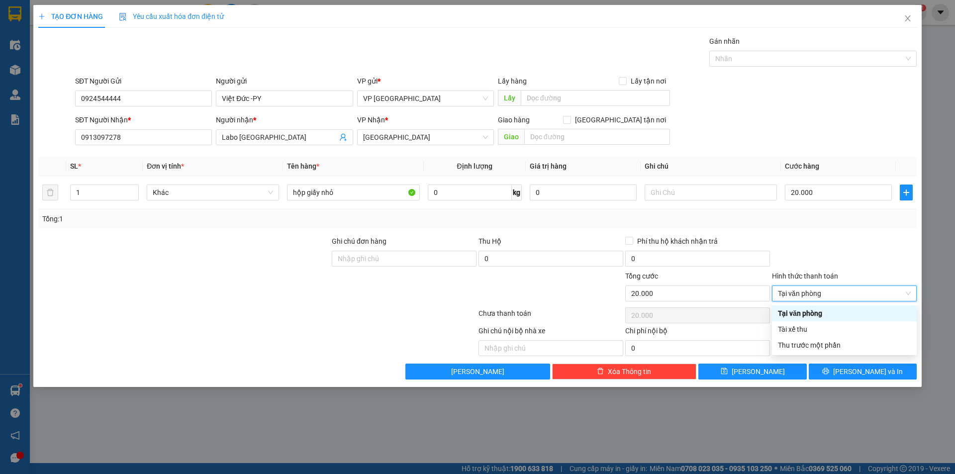
type input "0"
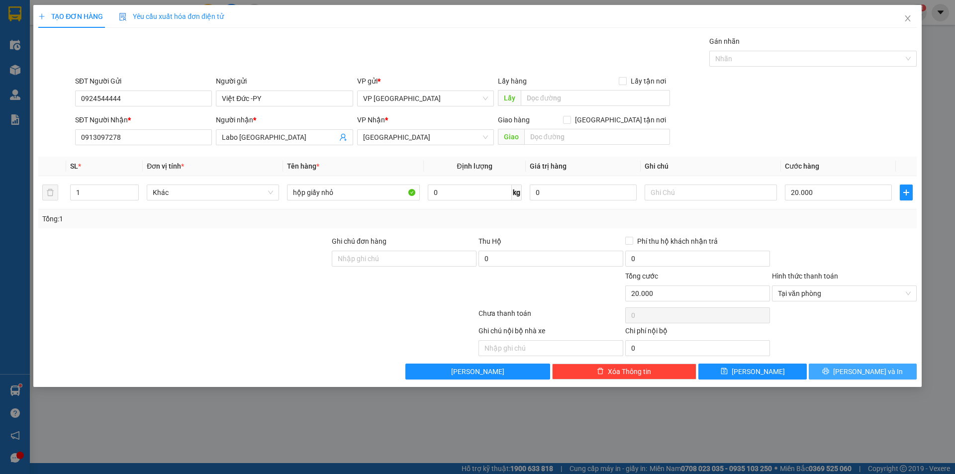
click at [840, 371] on button "[PERSON_NAME] và In" at bounding box center [863, 372] width 108 height 16
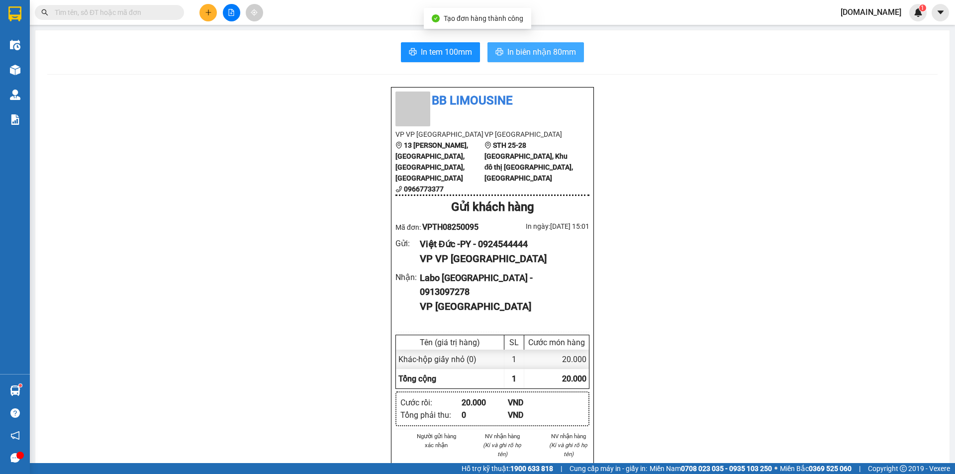
click at [520, 44] on button "In biên nhận 80mm" at bounding box center [536, 52] width 97 height 20
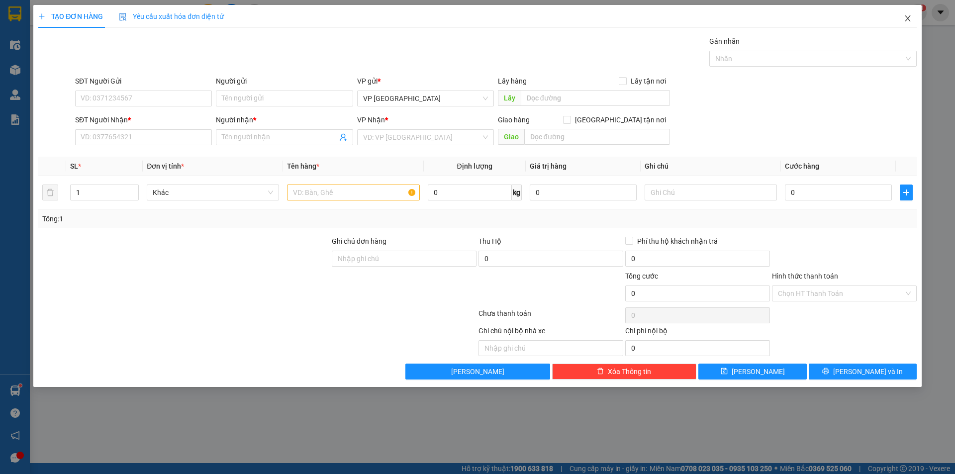
click at [908, 18] on icon "close" at bounding box center [907, 18] width 5 height 6
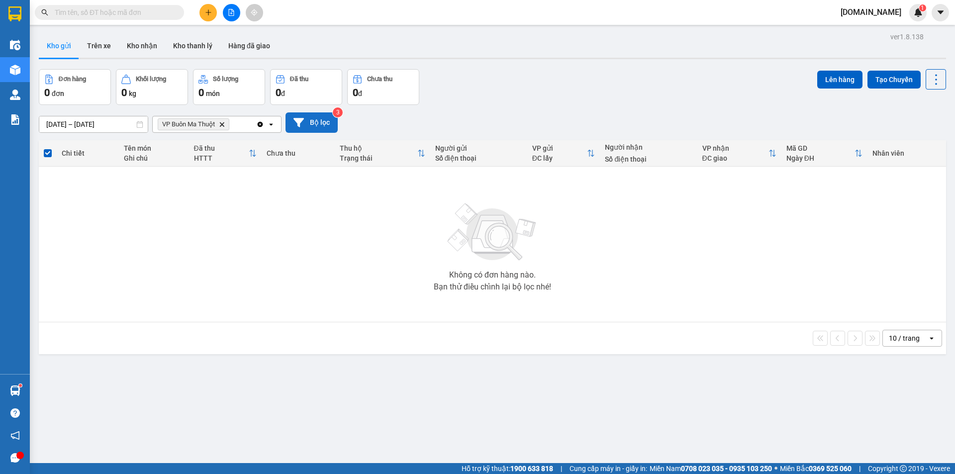
click at [304, 120] on button "Bộ lọc" at bounding box center [312, 122] width 52 height 20
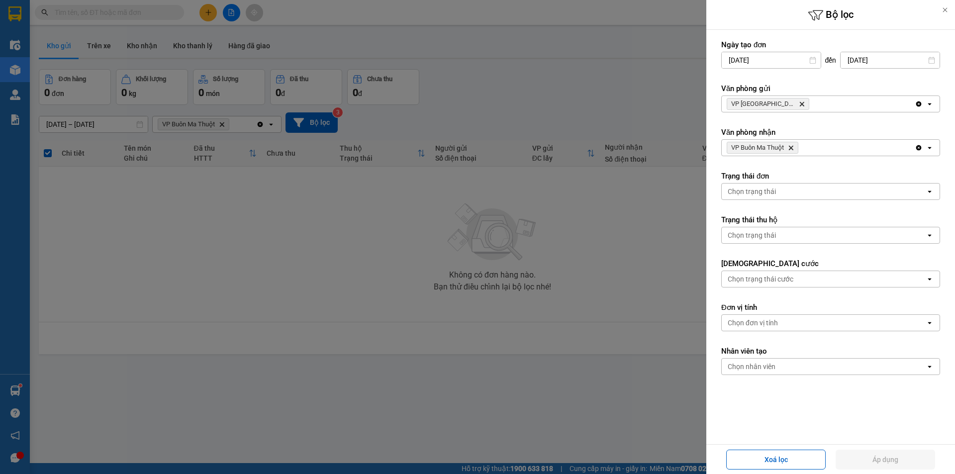
click at [789, 146] on icon "Delete" at bounding box center [791, 148] width 6 height 6
click at [787, 152] on div "Chọn văn phòng" at bounding box center [824, 148] width 204 height 16
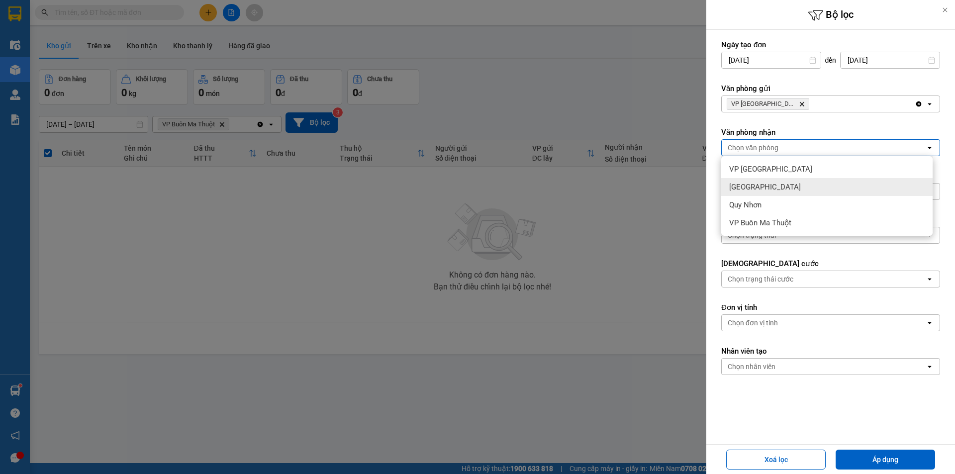
click at [768, 184] on div "[GEOGRAPHIC_DATA]" at bounding box center [826, 187] width 211 height 18
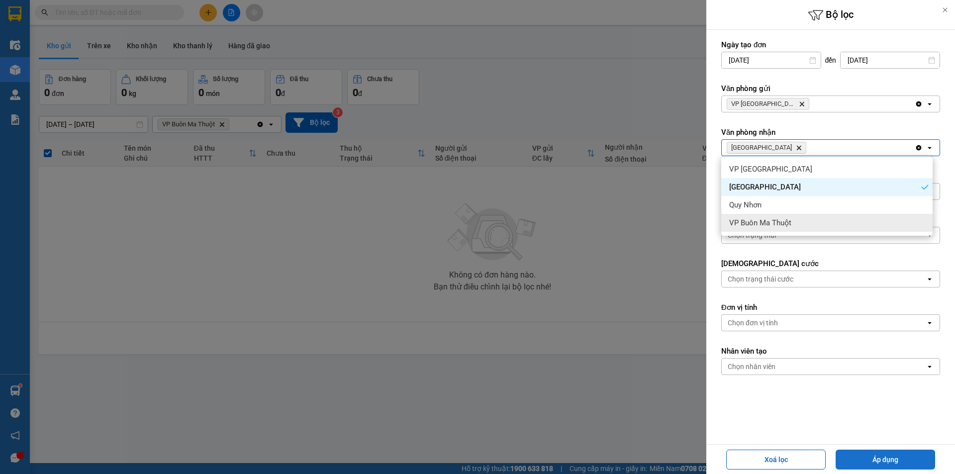
click at [876, 463] on button "Áp dụng" at bounding box center [885, 460] width 99 height 20
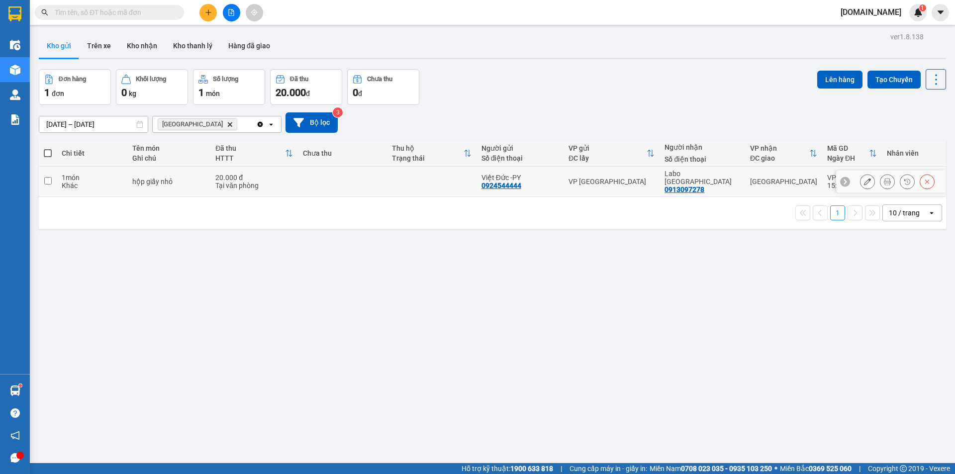
click at [350, 177] on td at bounding box center [342, 182] width 89 height 30
checkbox input "true"
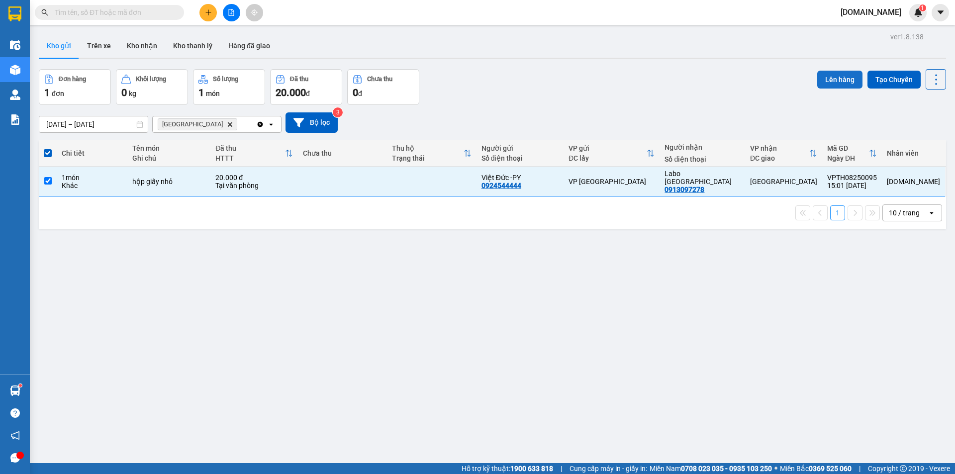
click at [820, 81] on button "Lên hàng" at bounding box center [839, 80] width 45 height 18
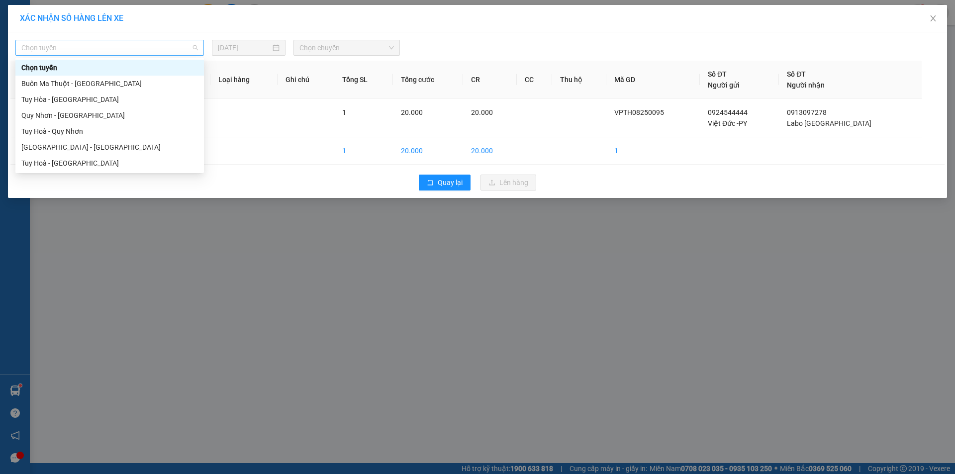
click at [141, 43] on span "Chọn tuyến" at bounding box center [109, 47] width 177 height 15
click at [74, 161] on div "Tuy Hoà - [GEOGRAPHIC_DATA]" at bounding box center [109, 163] width 177 height 11
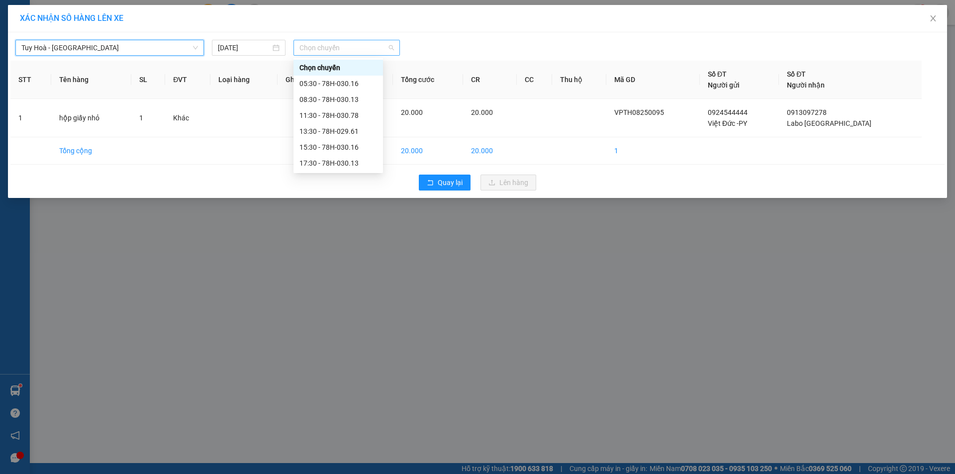
click at [321, 50] on span "Chọn chuyến" at bounding box center [346, 47] width 95 height 15
click at [325, 143] on div "15:30 - 78H-030.16" at bounding box center [338, 147] width 78 height 11
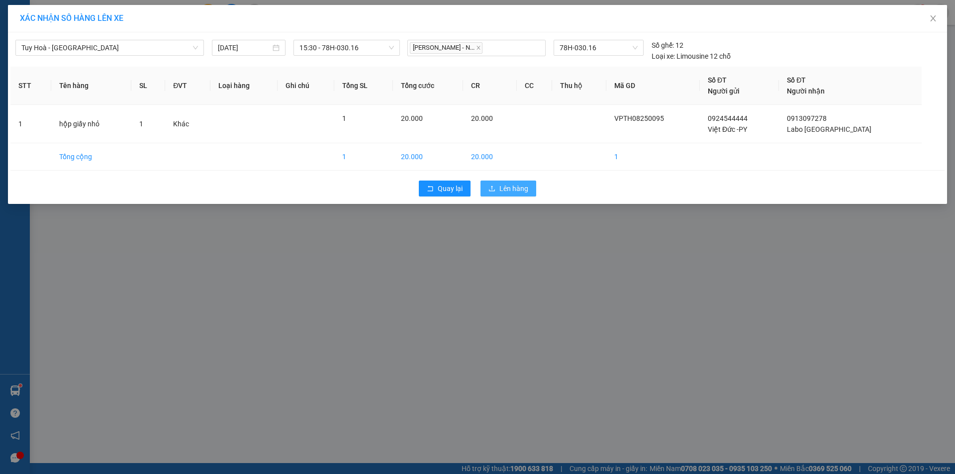
click at [505, 190] on span "Lên hàng" at bounding box center [513, 188] width 29 height 11
